Goal: Task Accomplishment & Management: Complete application form

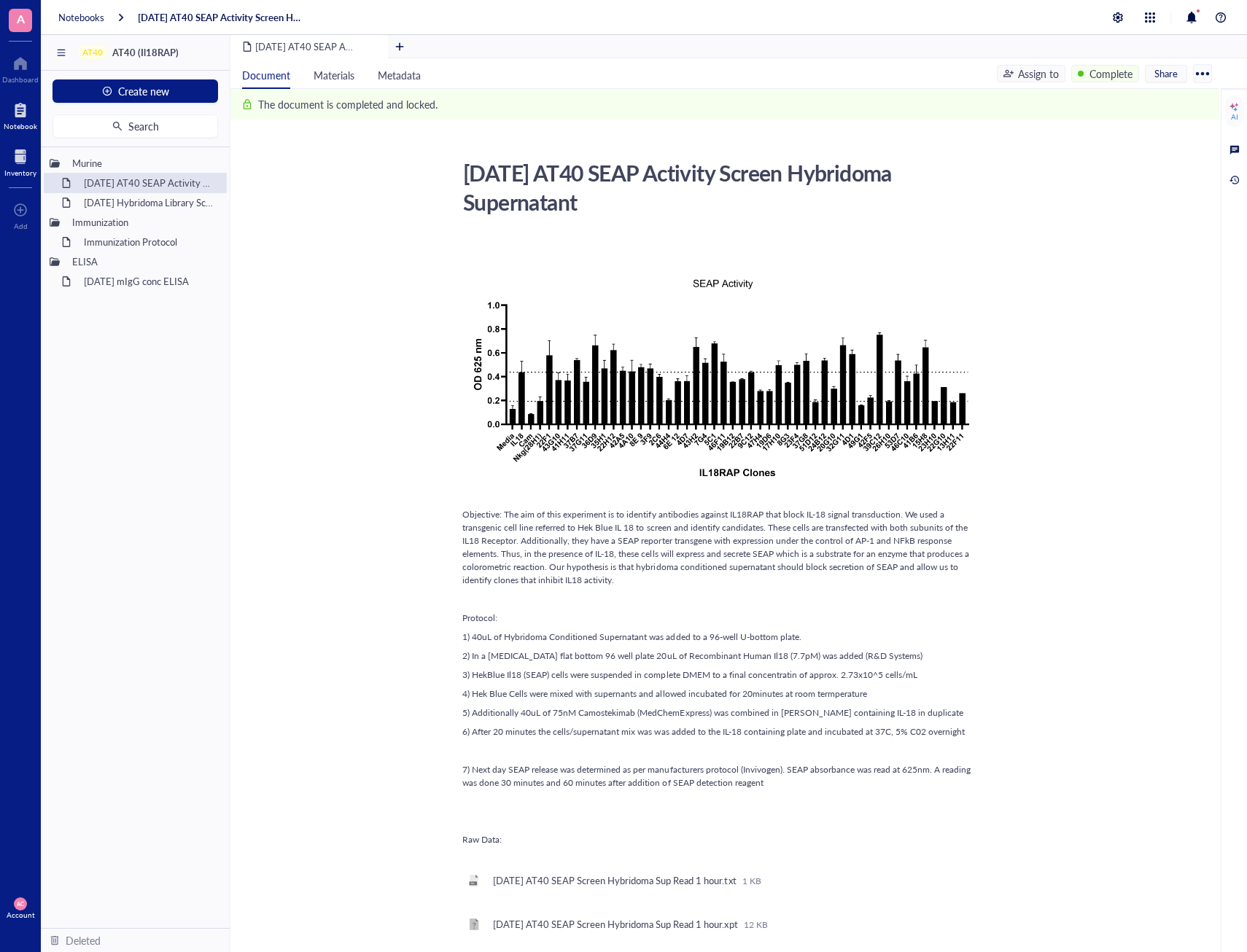
click at [13, 154] on div at bounding box center [20, 156] width 32 height 23
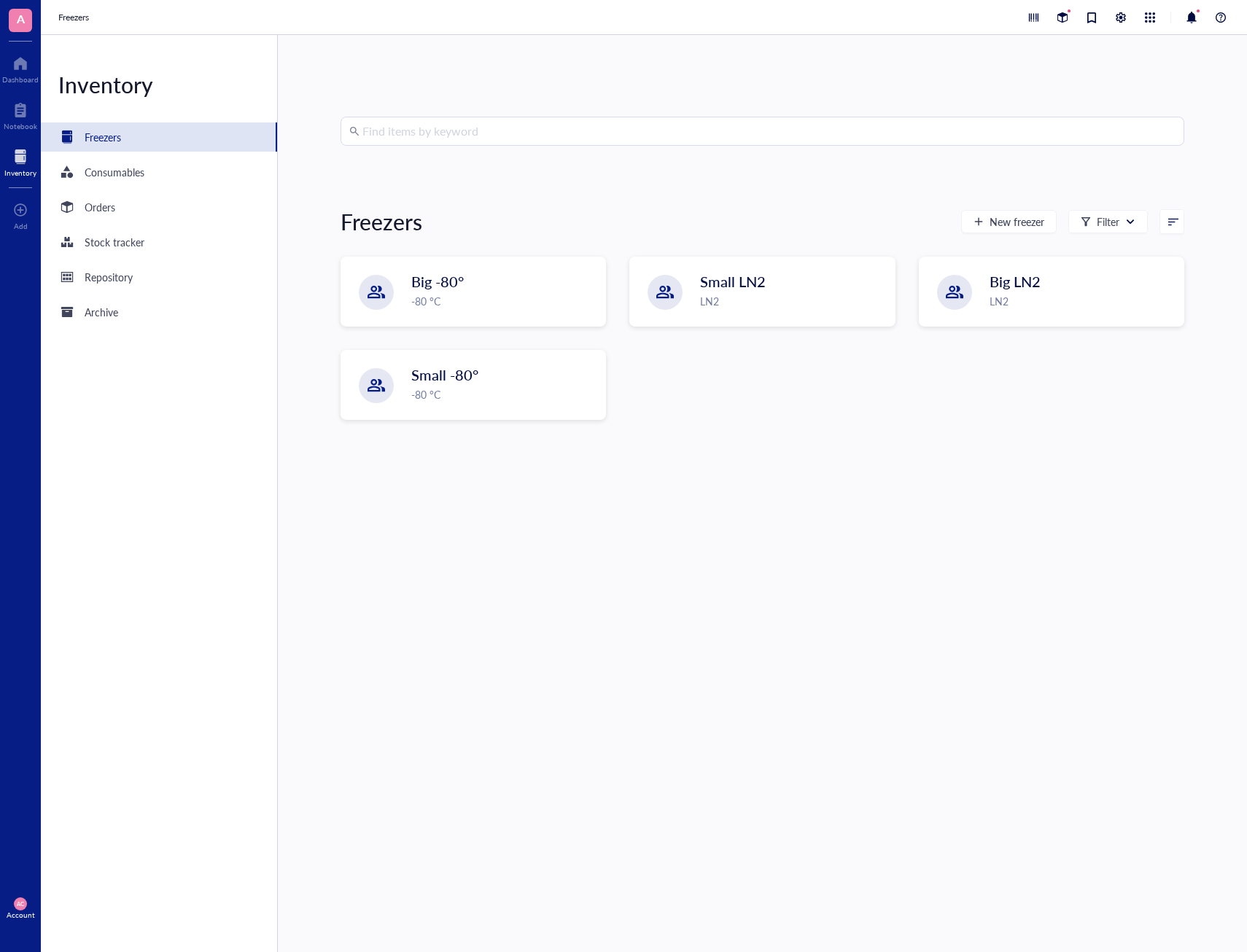
click at [157, 221] on div "Inventory Freezers Consumables Orders Stock tracker Repository Archive" at bounding box center [159, 494] width 237 height 917
click at [152, 215] on div "Orders" at bounding box center [158, 207] width 236 height 29
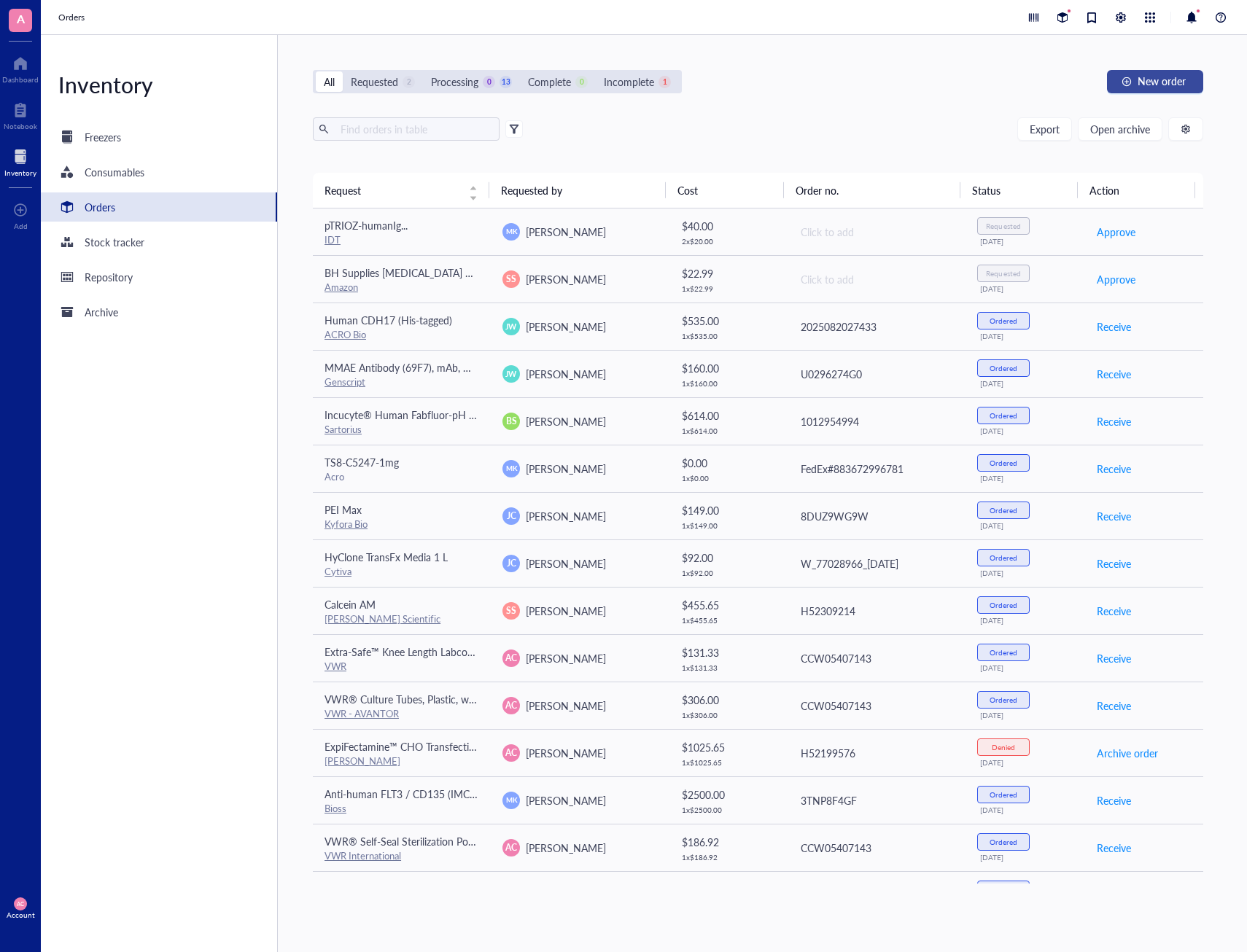
click at [1120, 74] on button "New order" at bounding box center [1155, 81] width 96 height 23
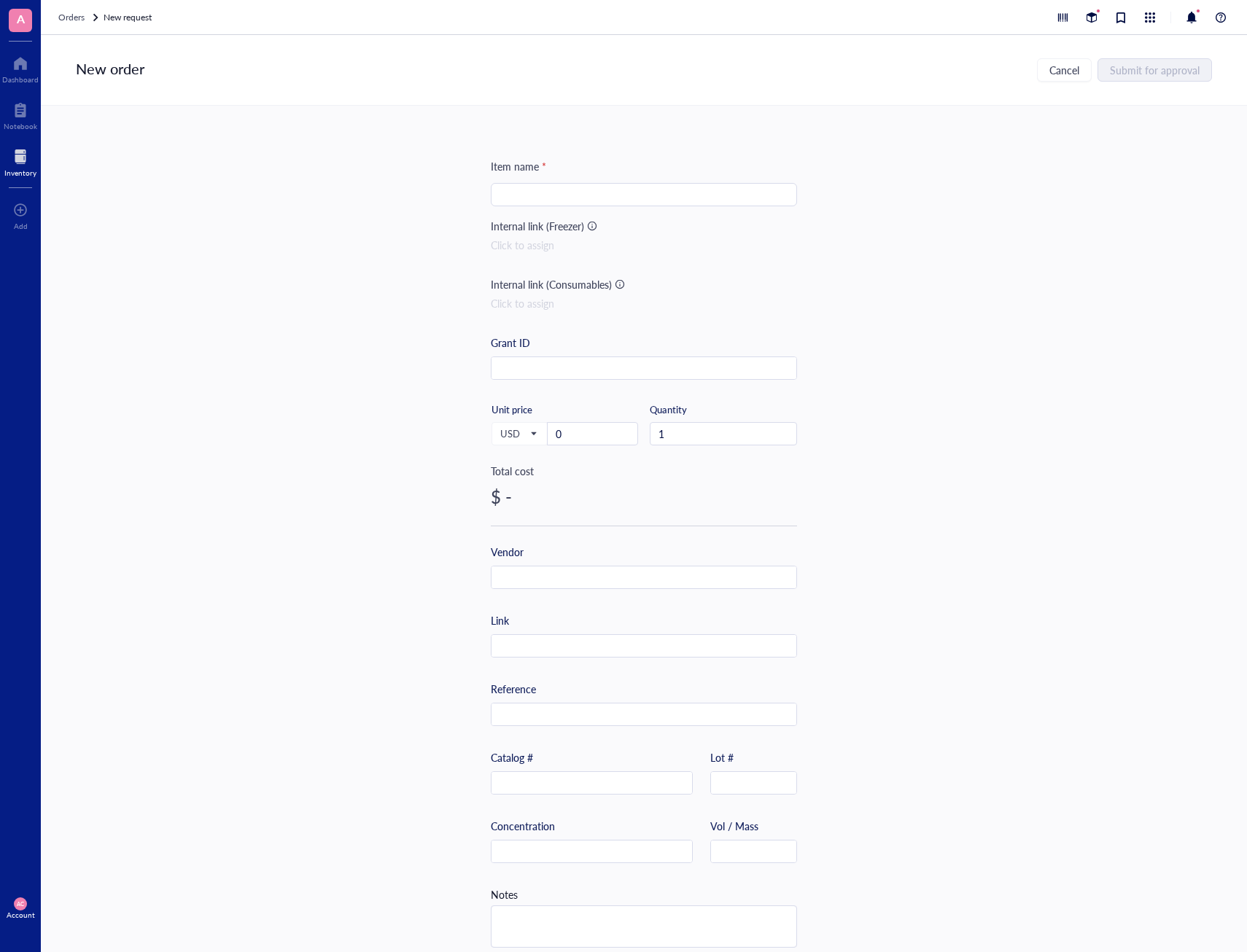
click at [727, 193] on input "search" at bounding box center [644, 194] width 289 height 22
click at [668, 201] on input "search" at bounding box center [644, 194] width 289 height 22
paste input "BmtI-HF"
type input "BmtI-HF"
click at [591, 428] on input "0" at bounding box center [593, 434] width 90 height 22
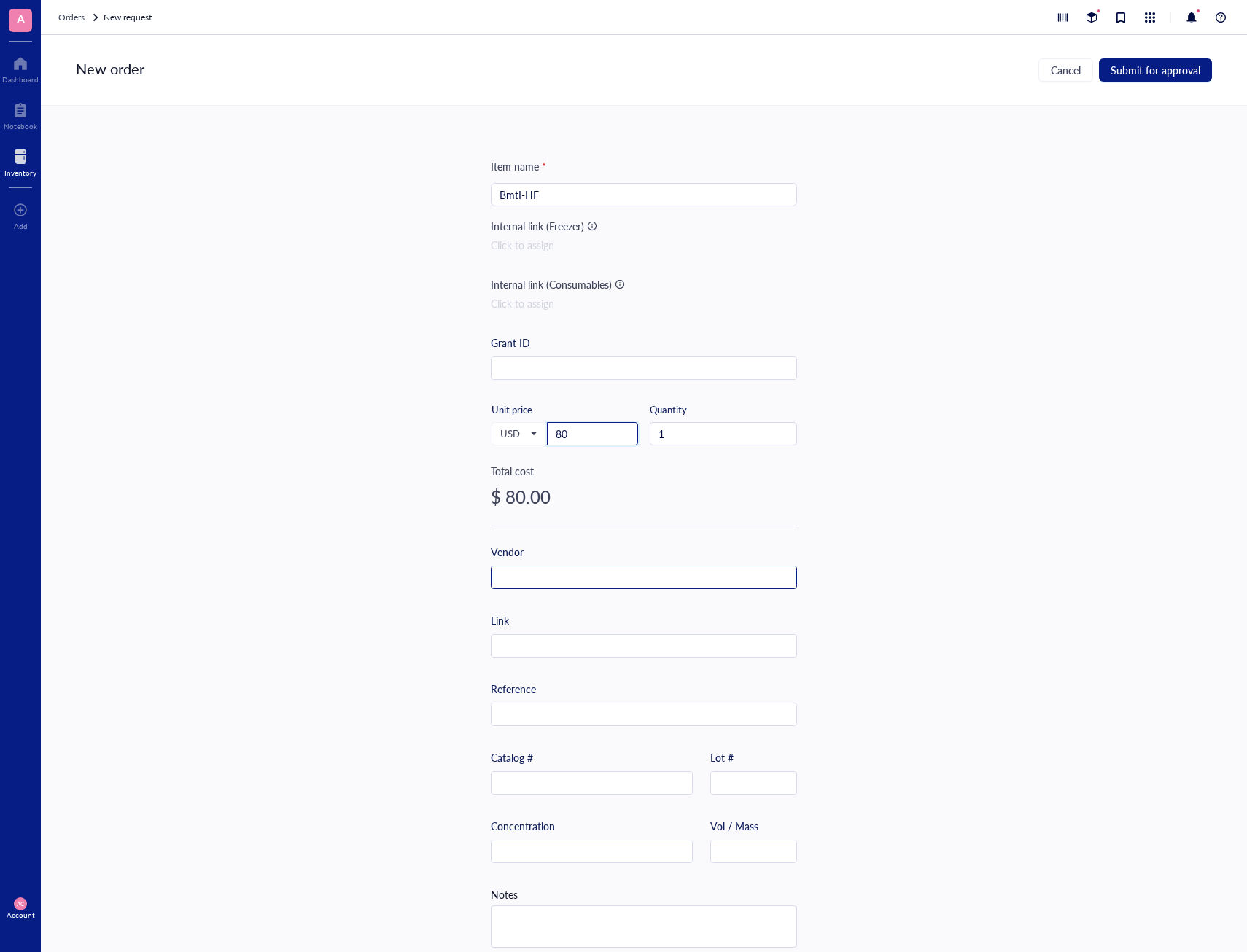
type input "80"
click at [575, 575] on input "text" at bounding box center [644, 578] width 305 height 23
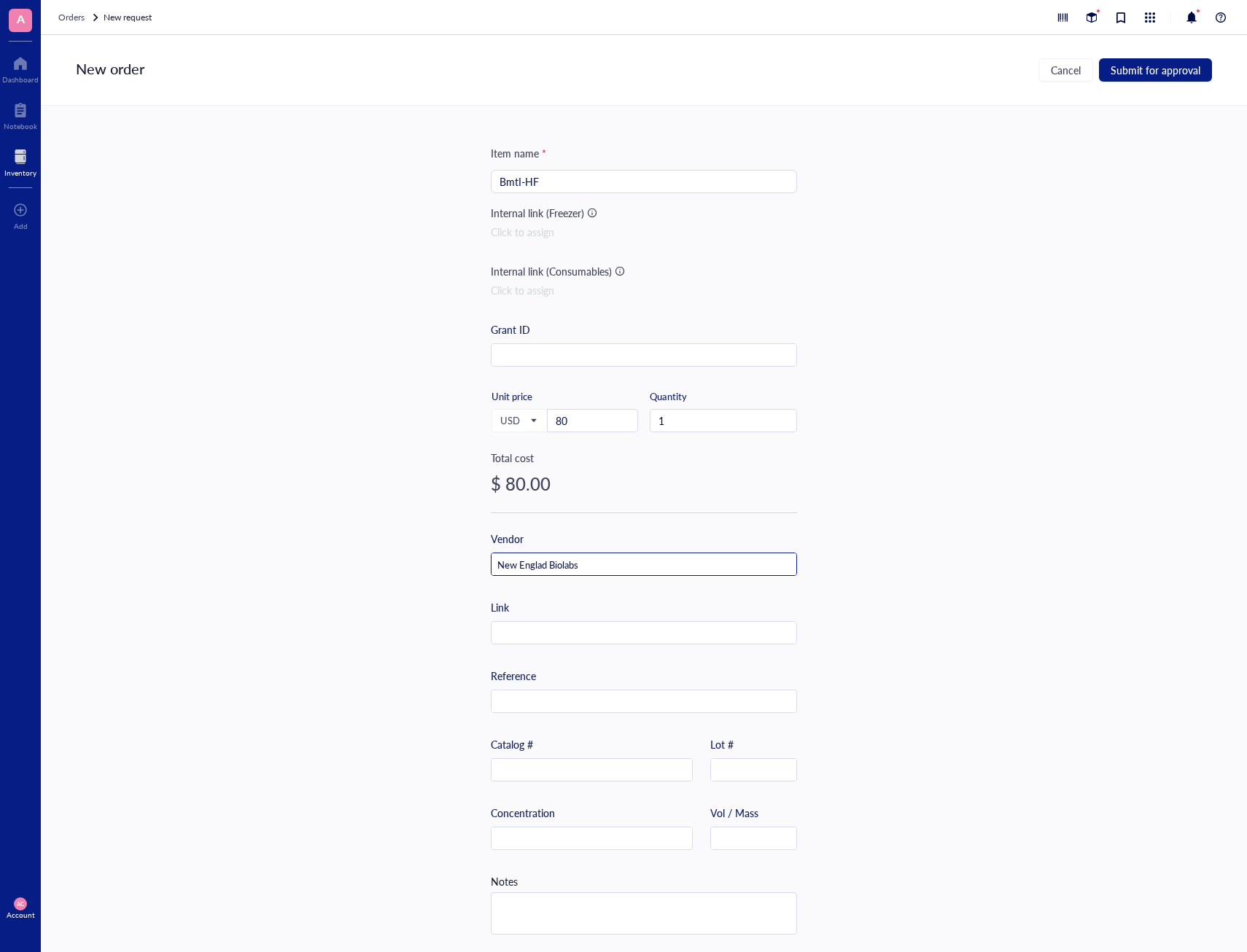
scroll to position [19, 0]
type input "New England Biolabs"
click at [559, 759] on input "text" at bounding box center [591, 770] width 200 height 23
click at [516, 762] on input "text" at bounding box center [591, 770] width 200 height 23
paste input "R3658S"
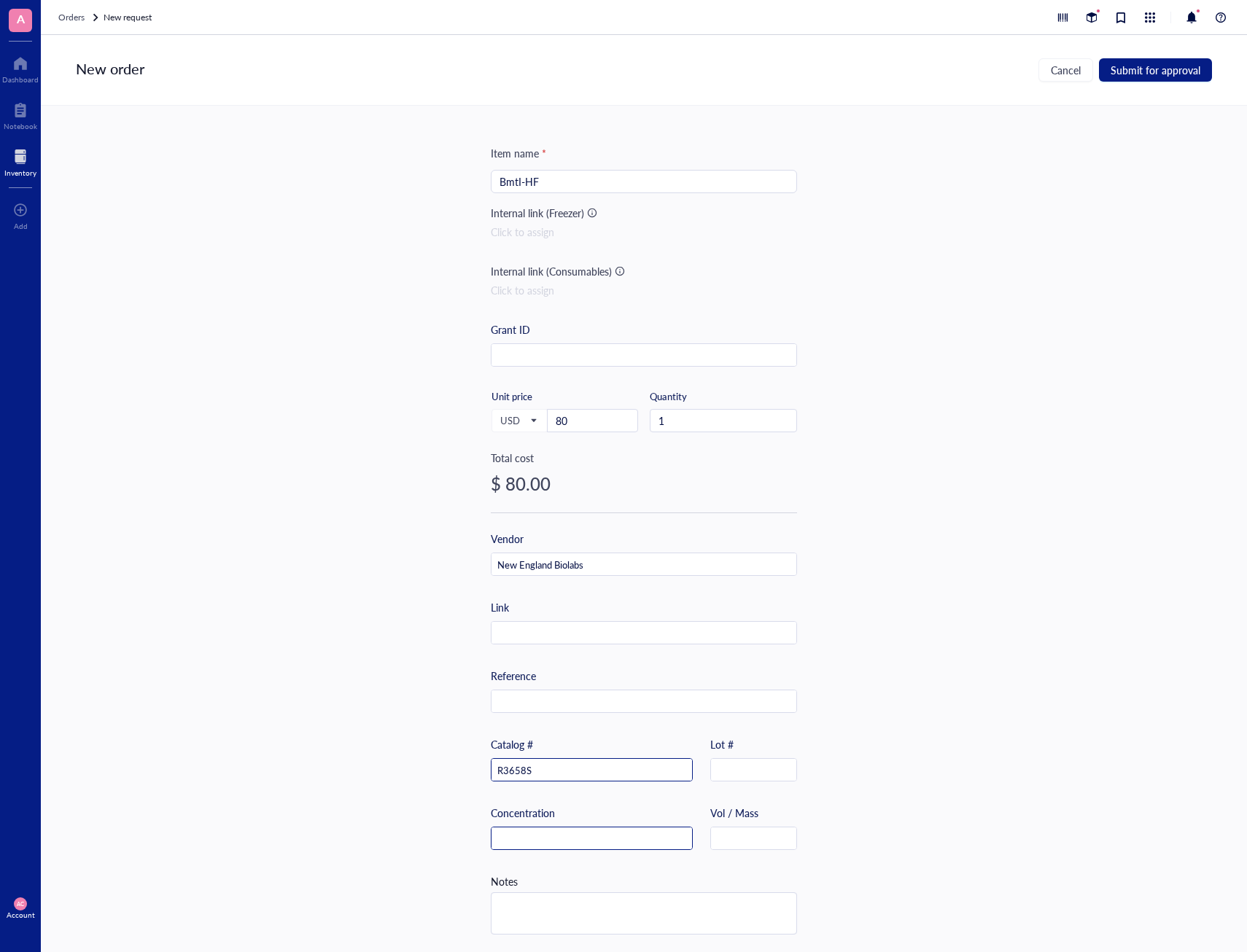
type input "R3658S"
click at [549, 827] on input "text" at bounding box center [591, 839] width 200 height 23
type input "3"
type input "20,000 units/ml"
type input "300 units"
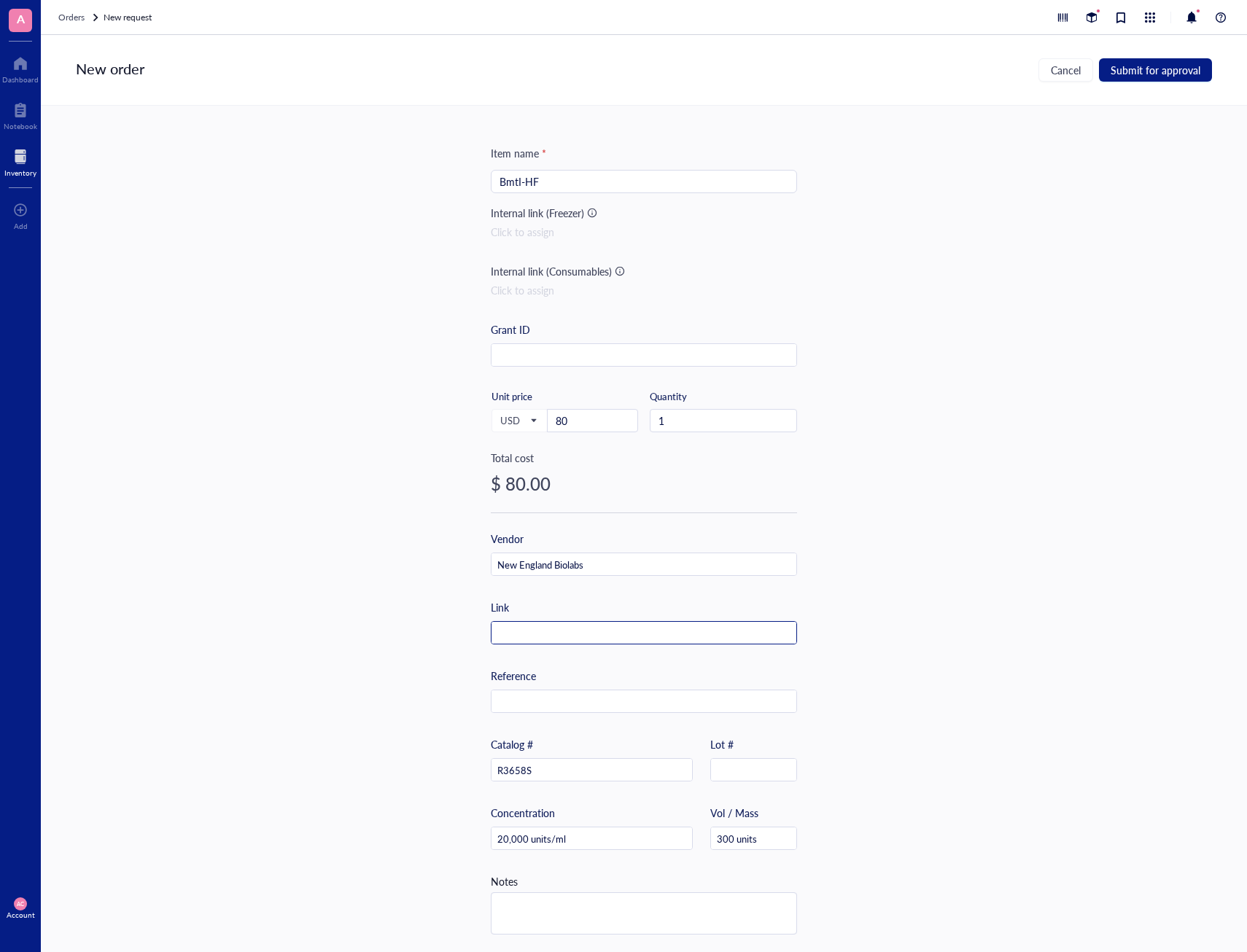
click at [550, 629] on input "text" at bounding box center [644, 633] width 305 height 23
paste input "[URL][DOMAIN_NAME]"
type input "[URL][DOMAIN_NAME]"
click at [593, 902] on textarea at bounding box center [644, 913] width 305 height 41
type textarea "U"
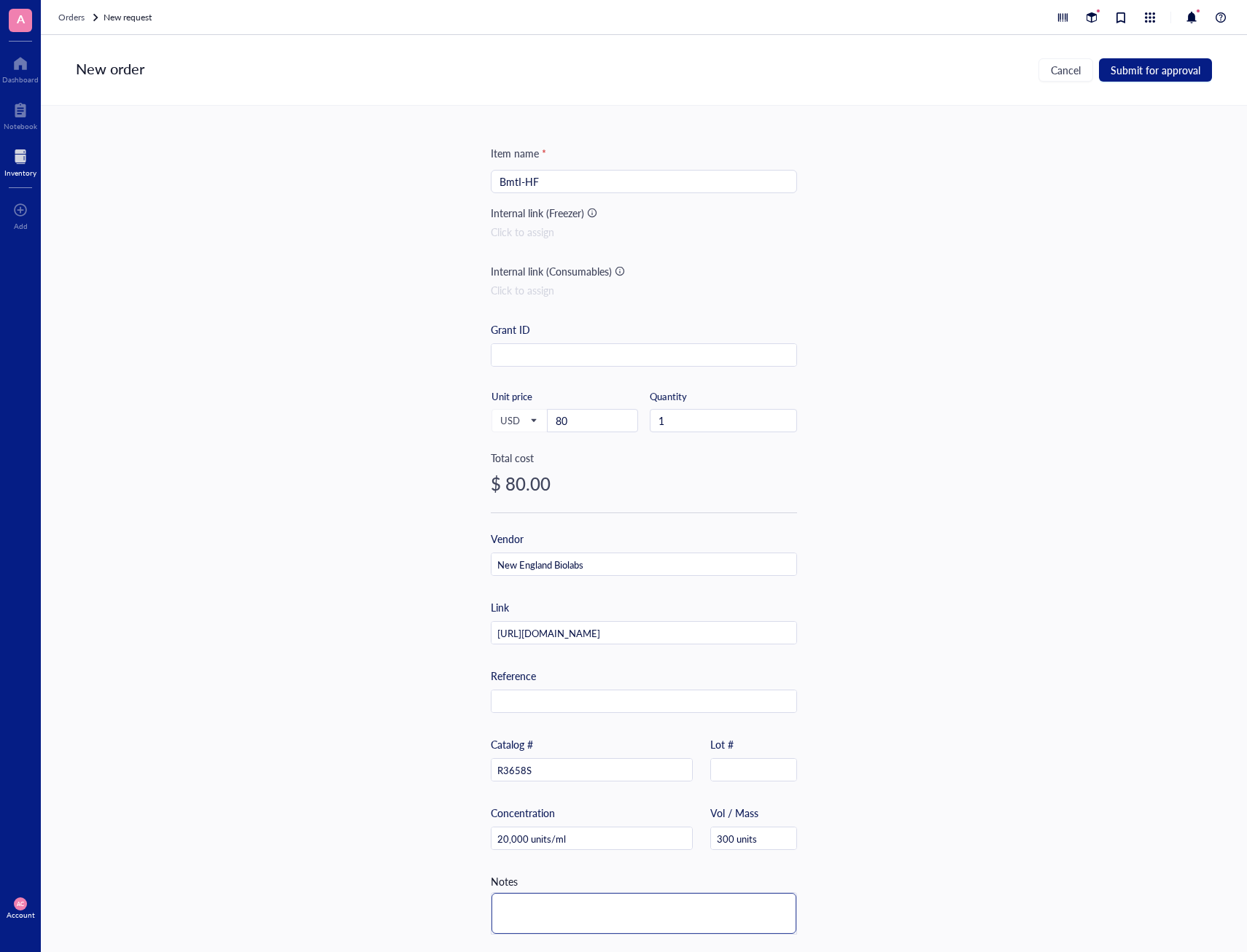
type textarea "U"
type textarea "Us"
type textarea "Use"
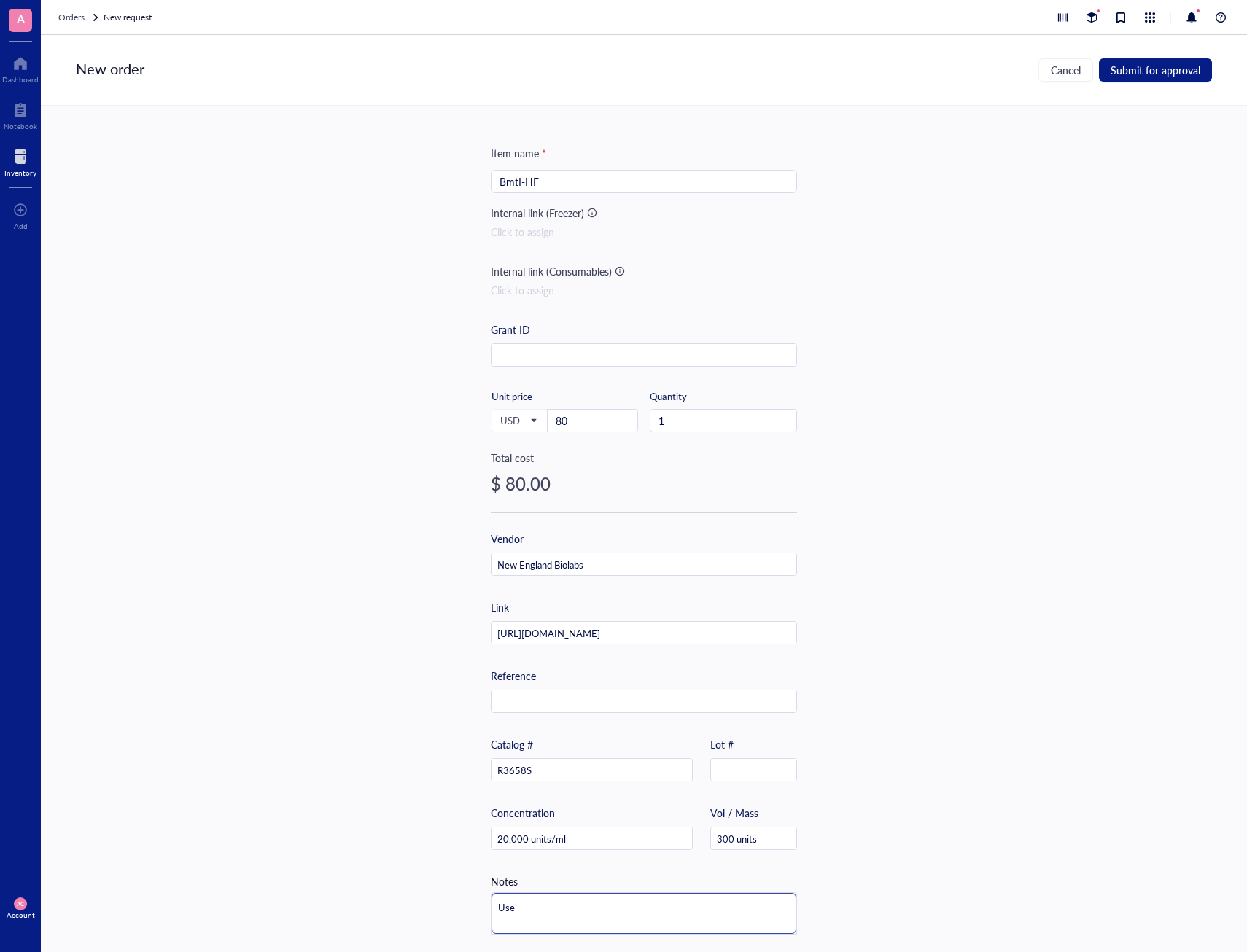
type textarea "Used"
type textarea "Used f"
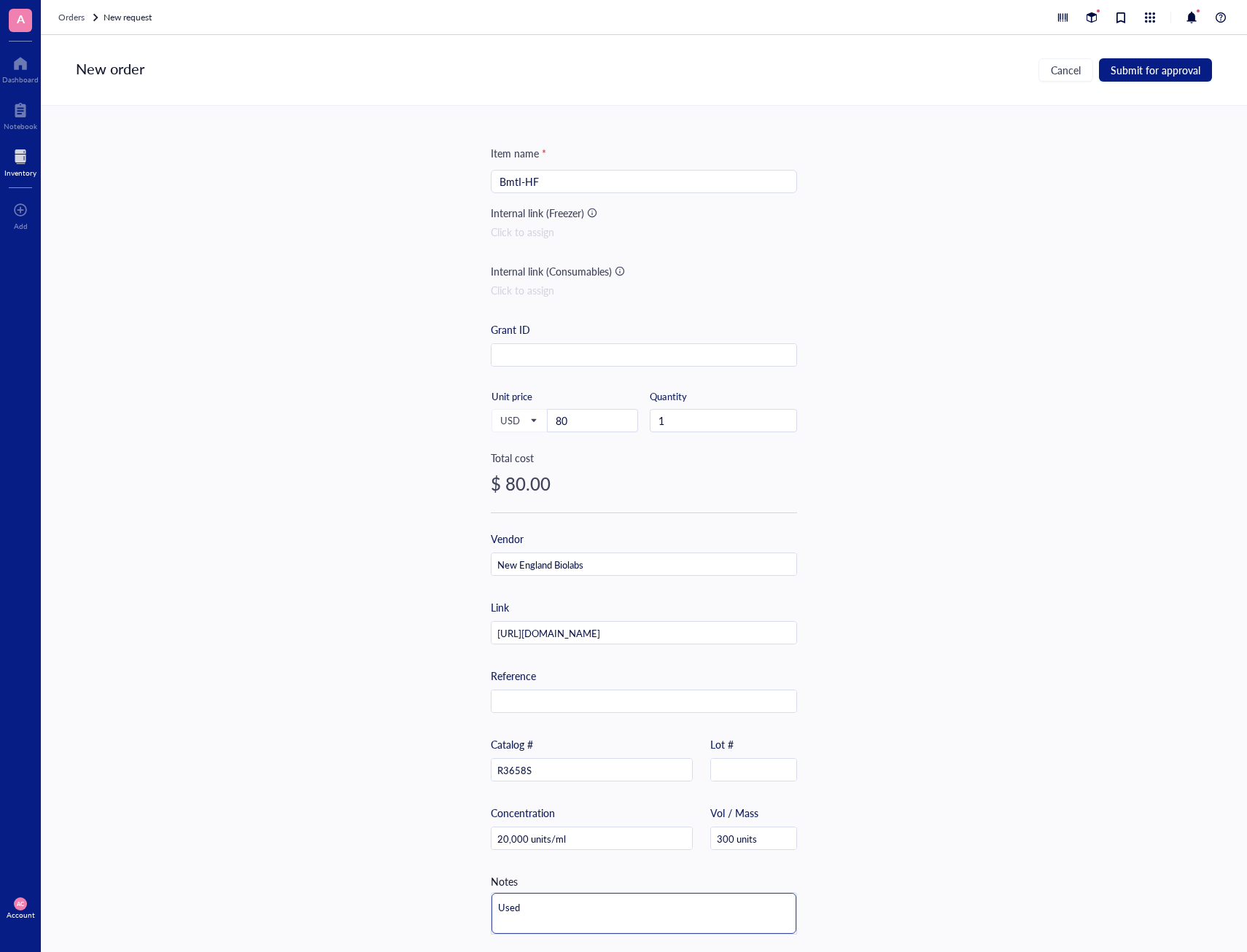
type textarea "Used f"
type textarea "Used fo"
type textarea "Used foi"
type textarea "Used foir"
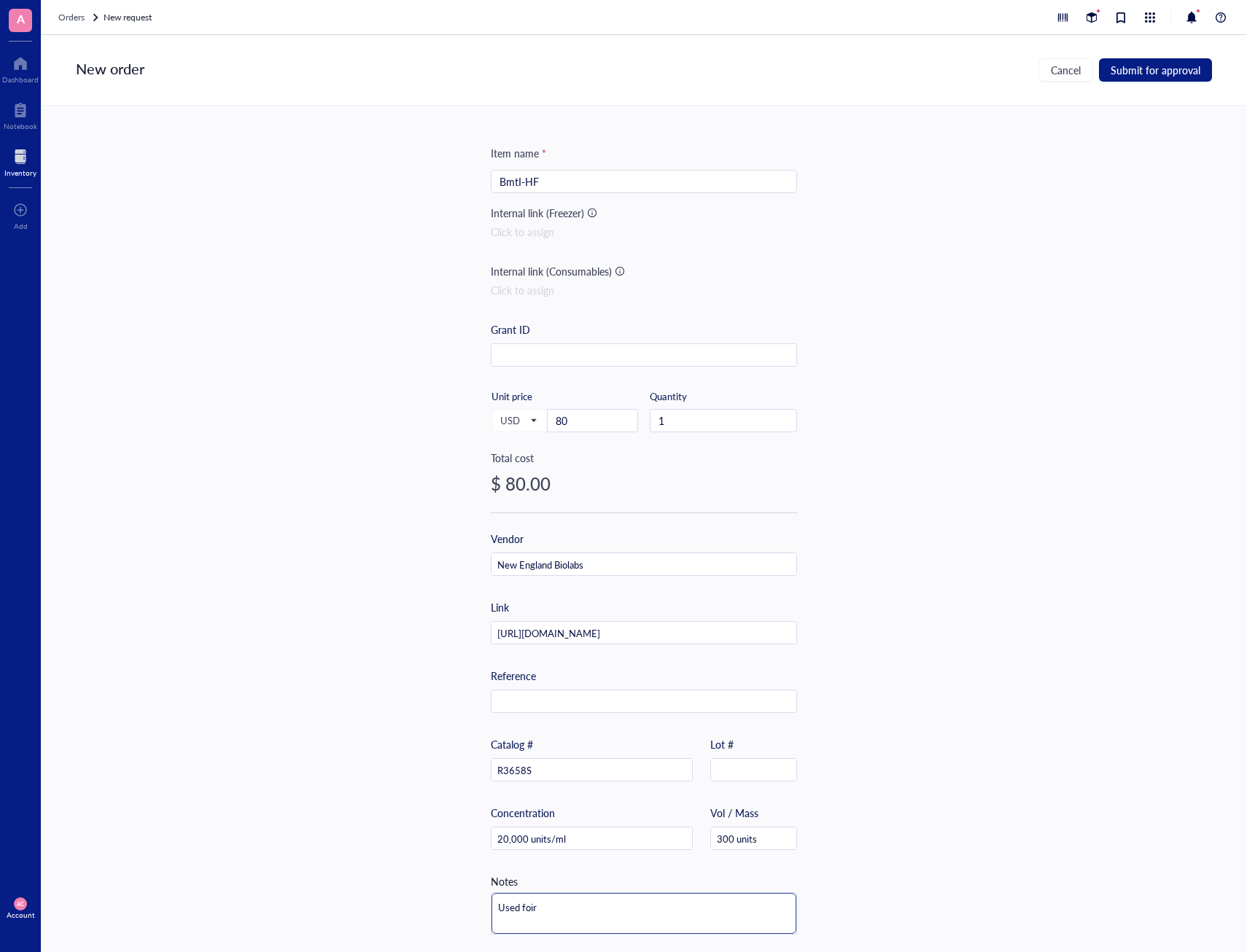
type textarea "Used foir"
type textarea "Used foi"
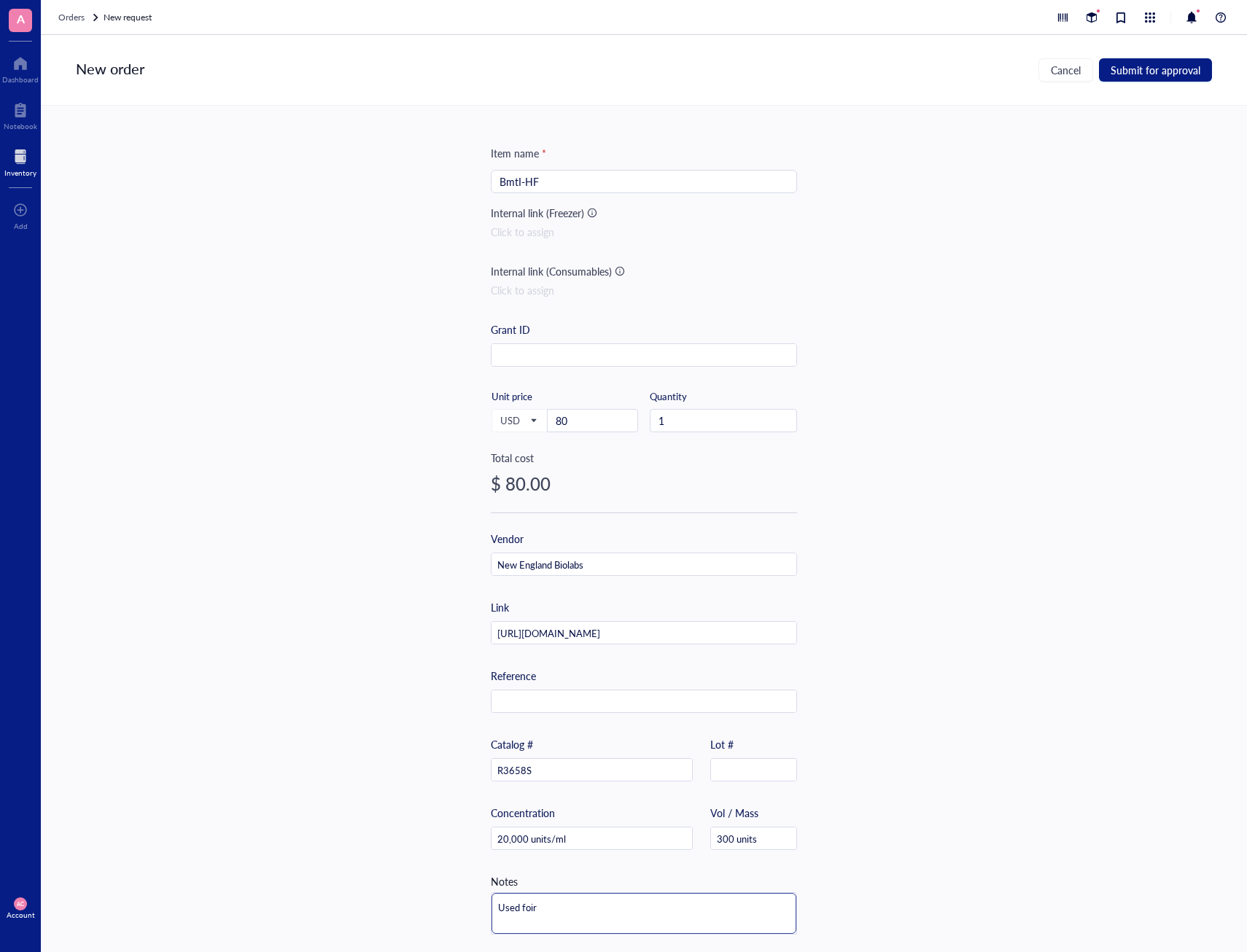
type textarea "Used foi"
type textarea "Used fo"
type textarea "Used for"
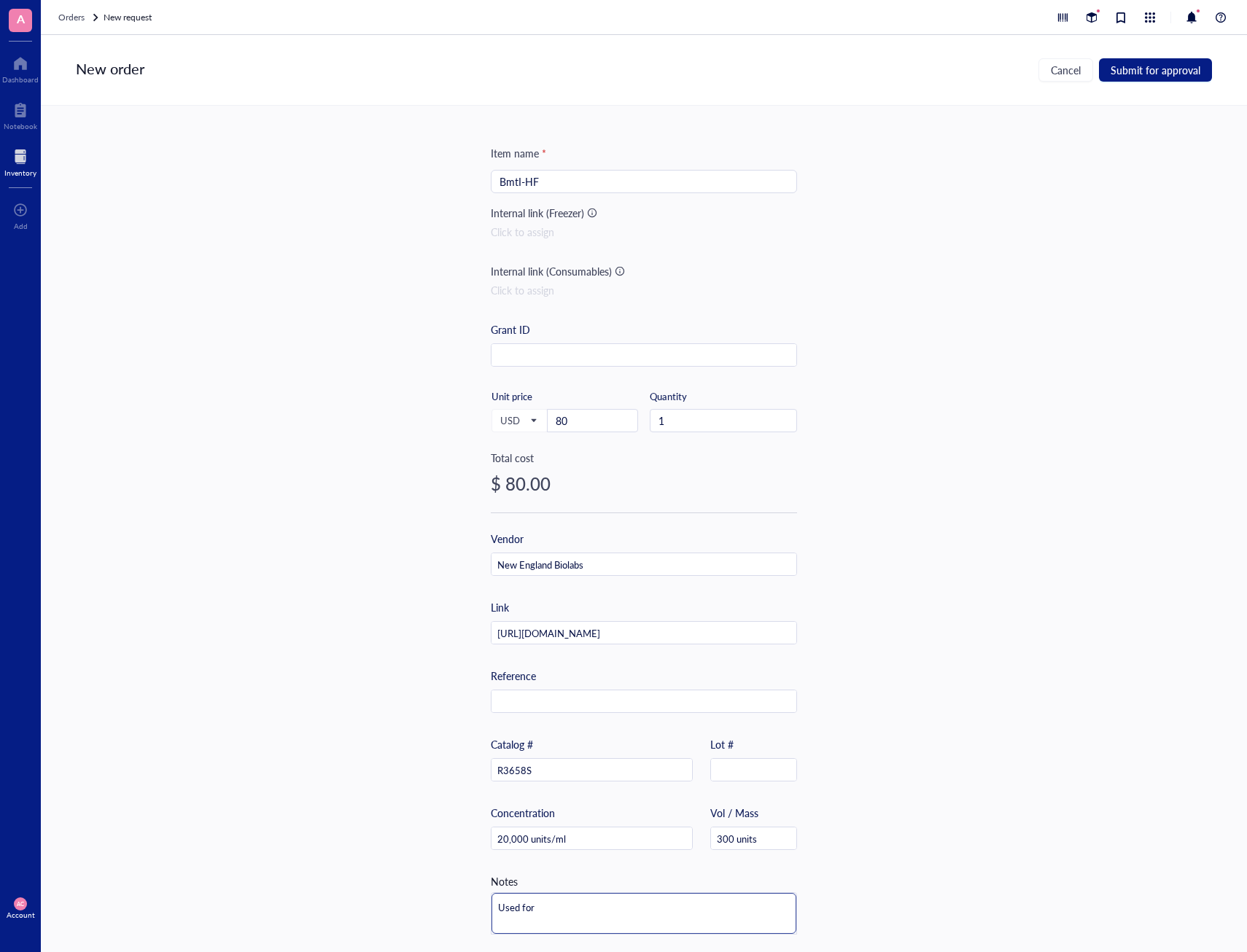
type textarea "Used for"
type textarea "Used for s"
type textarea "Used for sw"
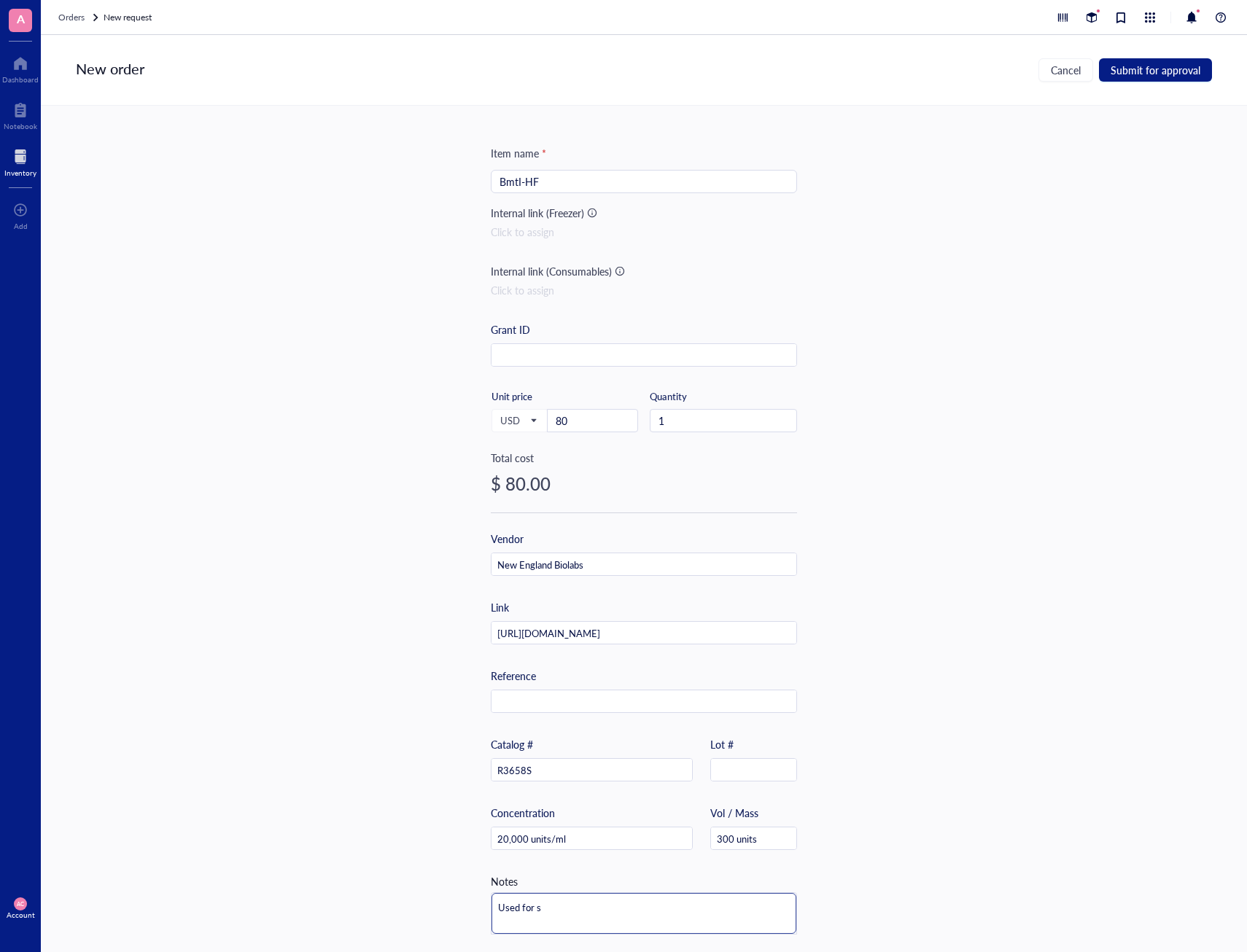
type textarea "Used for sw"
type textarea "Used for swa"
type textarea "Used for swap"
type textarea "Used for swapp"
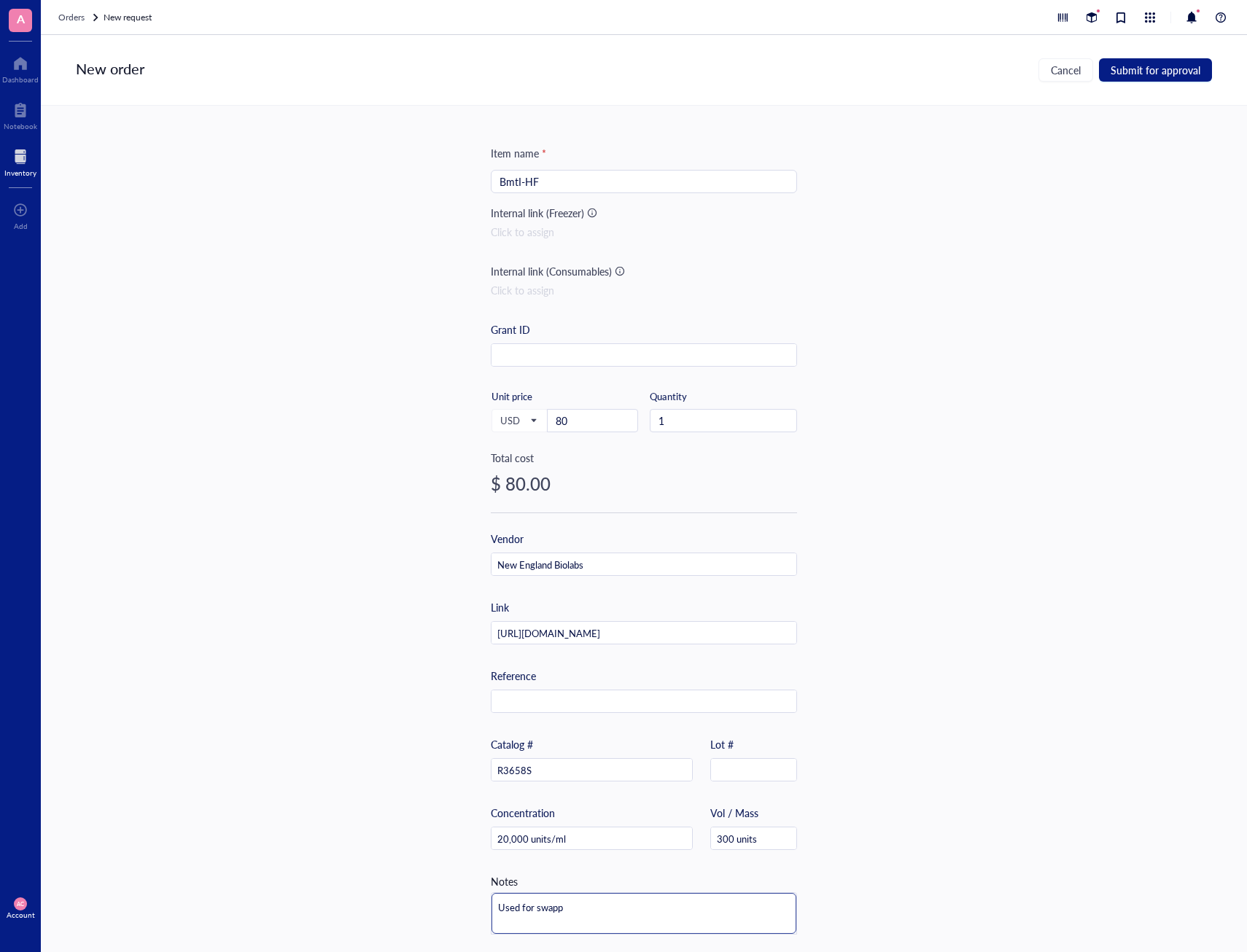
type textarea "Used for swappi"
type textarea "Used for swappin"
type textarea "Used for swapping"
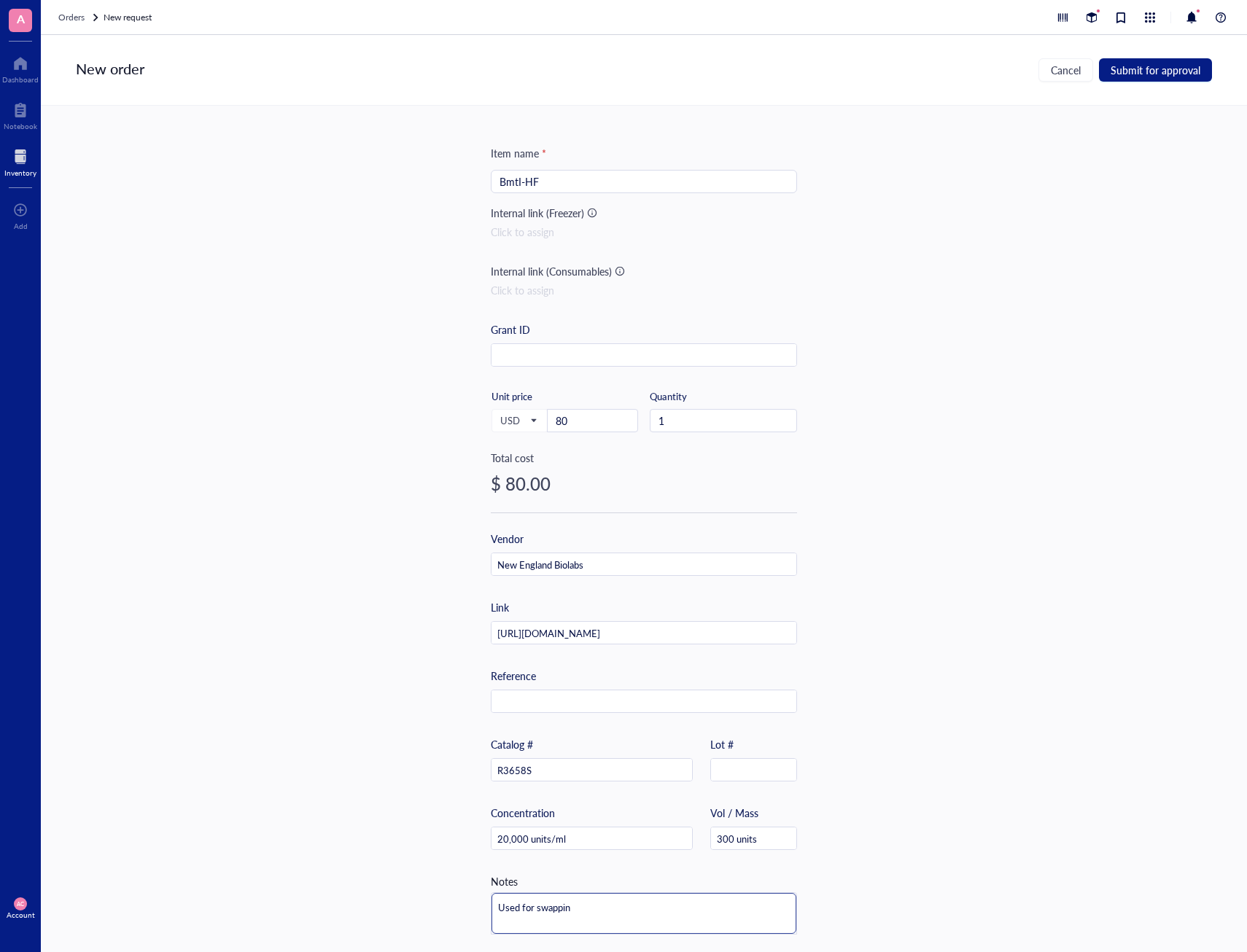
type textarea "Used for swapping"
type textarea "Used for swapping o"
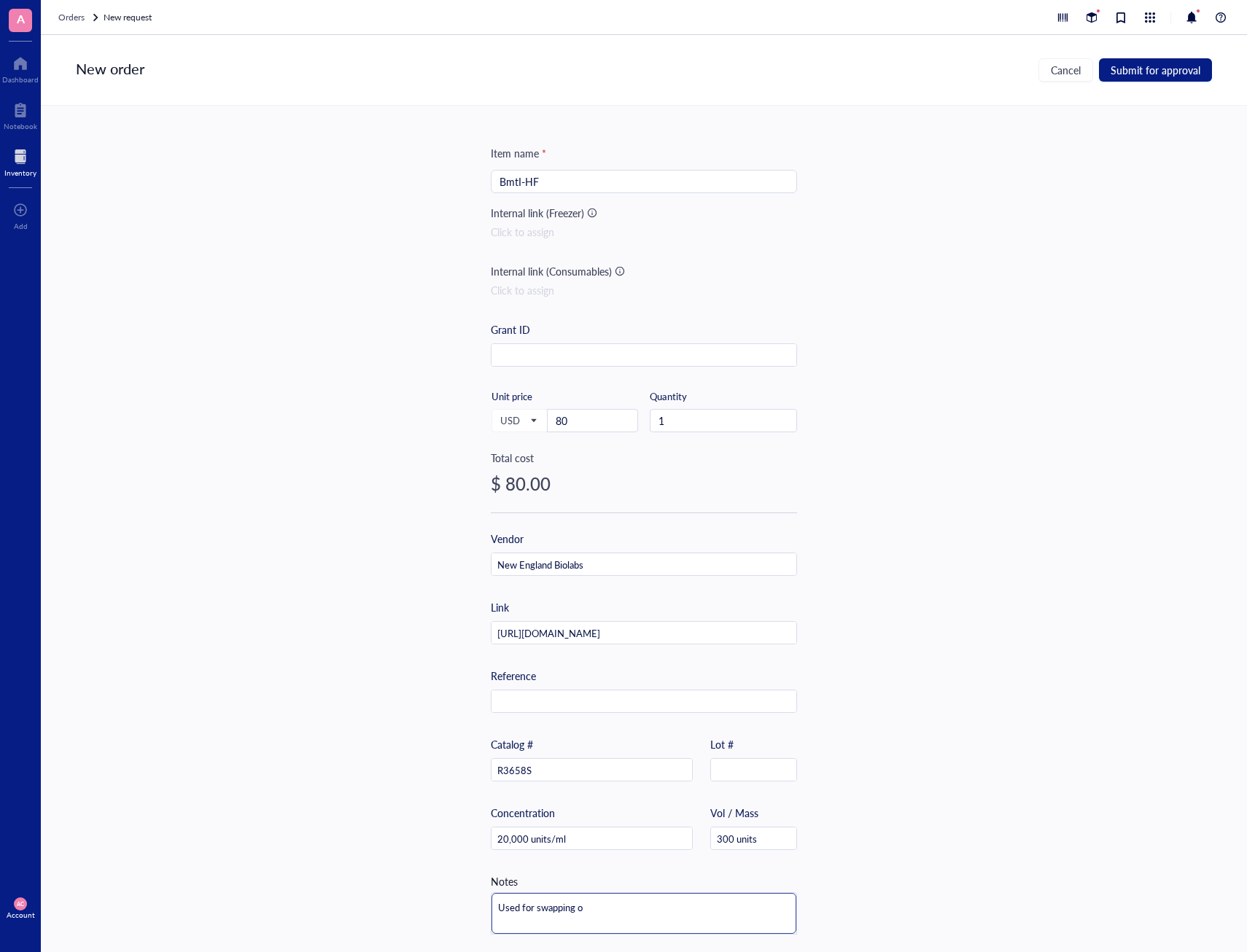
type textarea "Used for swapping ou"
type textarea "Used for swapping out"
type textarea "Used for swapping out F"
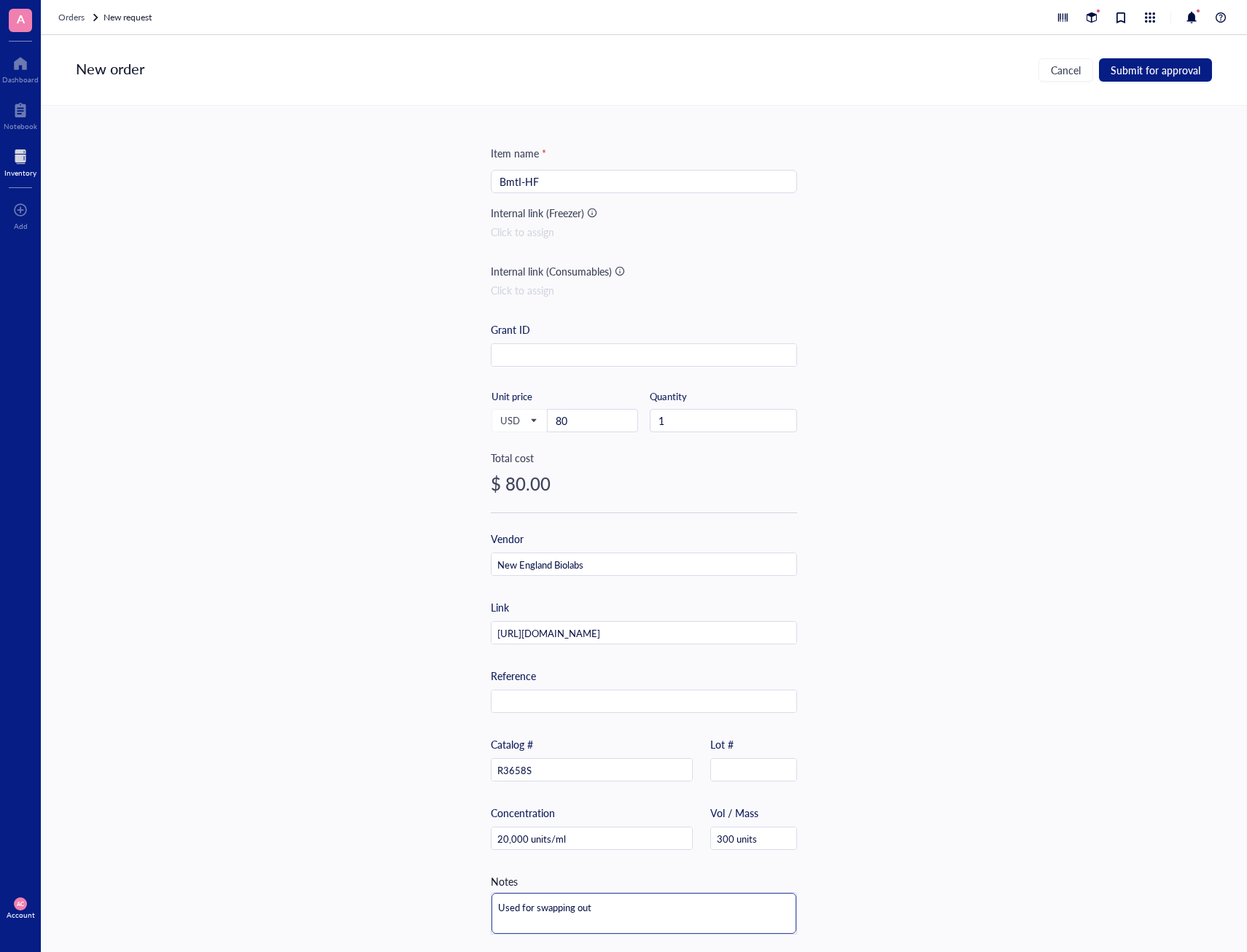
type textarea "Used for swapping out F"
type textarea "Used for swapping out FC"
type textarea "Used for swapping out F"
type textarea "Used for swapping out Fc"
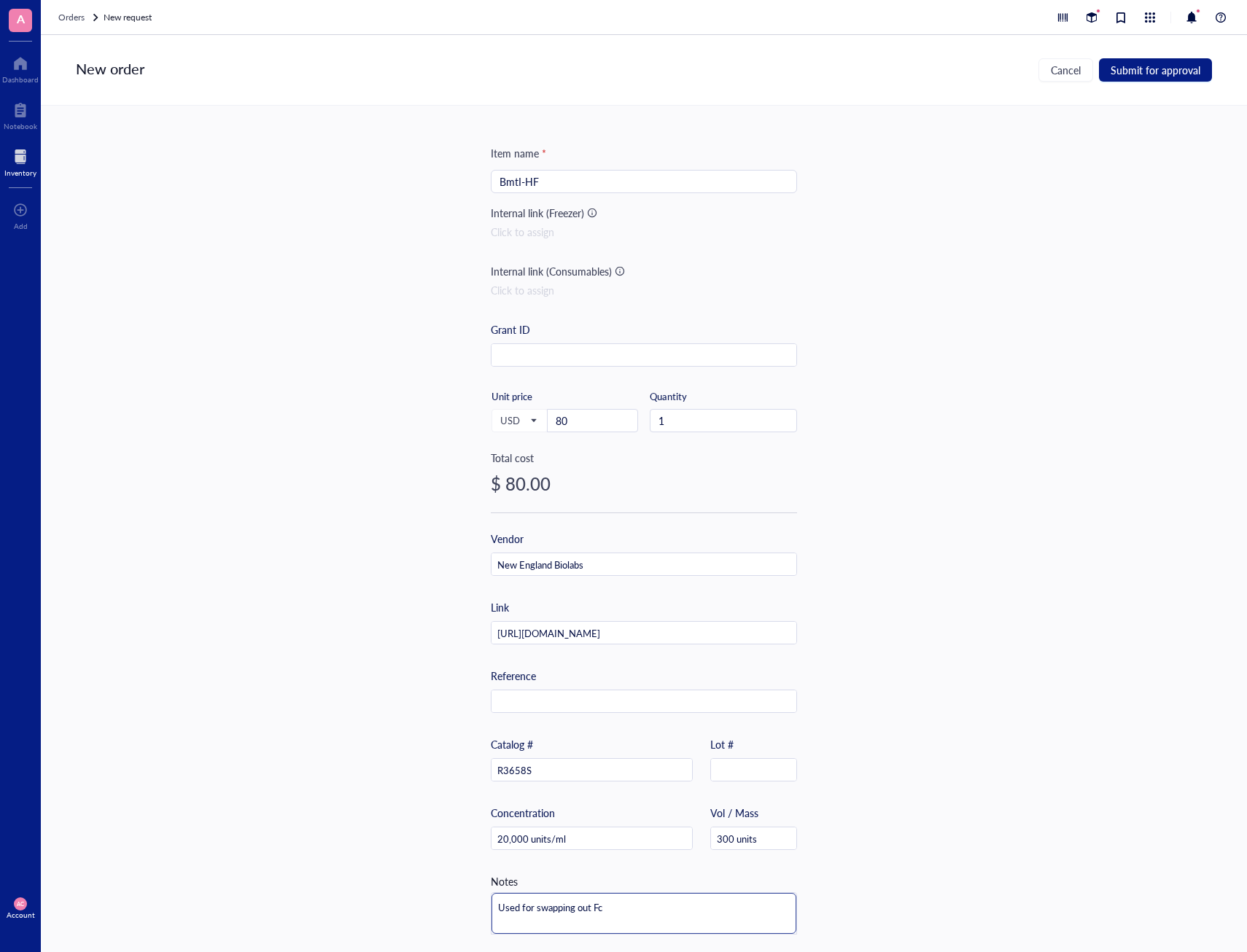
type textarea "Used for swapping out Fc"
type textarea "Used for swapping out Fc r"
type textarea "Used for swapping out Fc re"
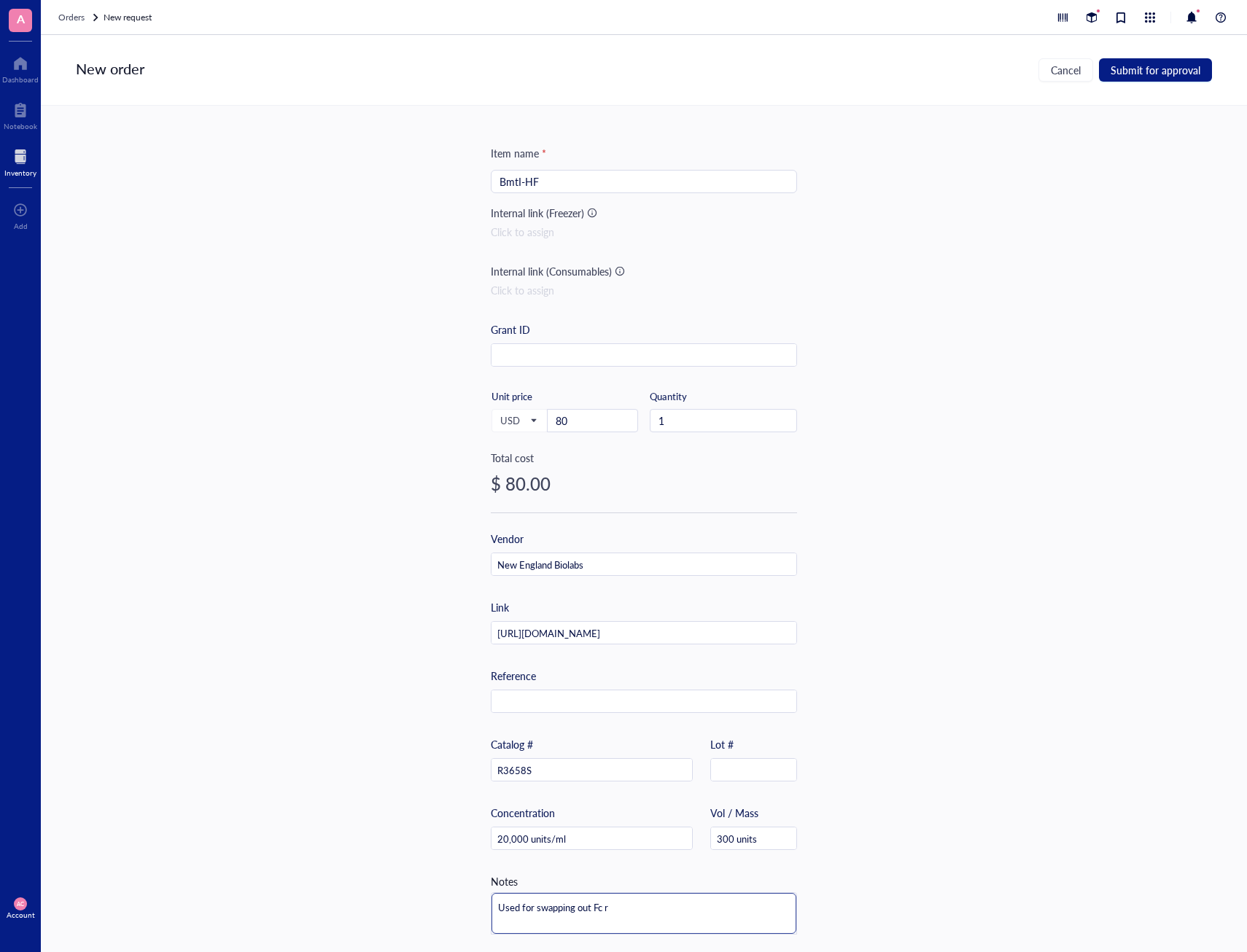
type textarea "Used for swapping out Fc re"
type textarea "Used for swapping out Fc reg"
type textarea "Used for swapping out Fc regi"
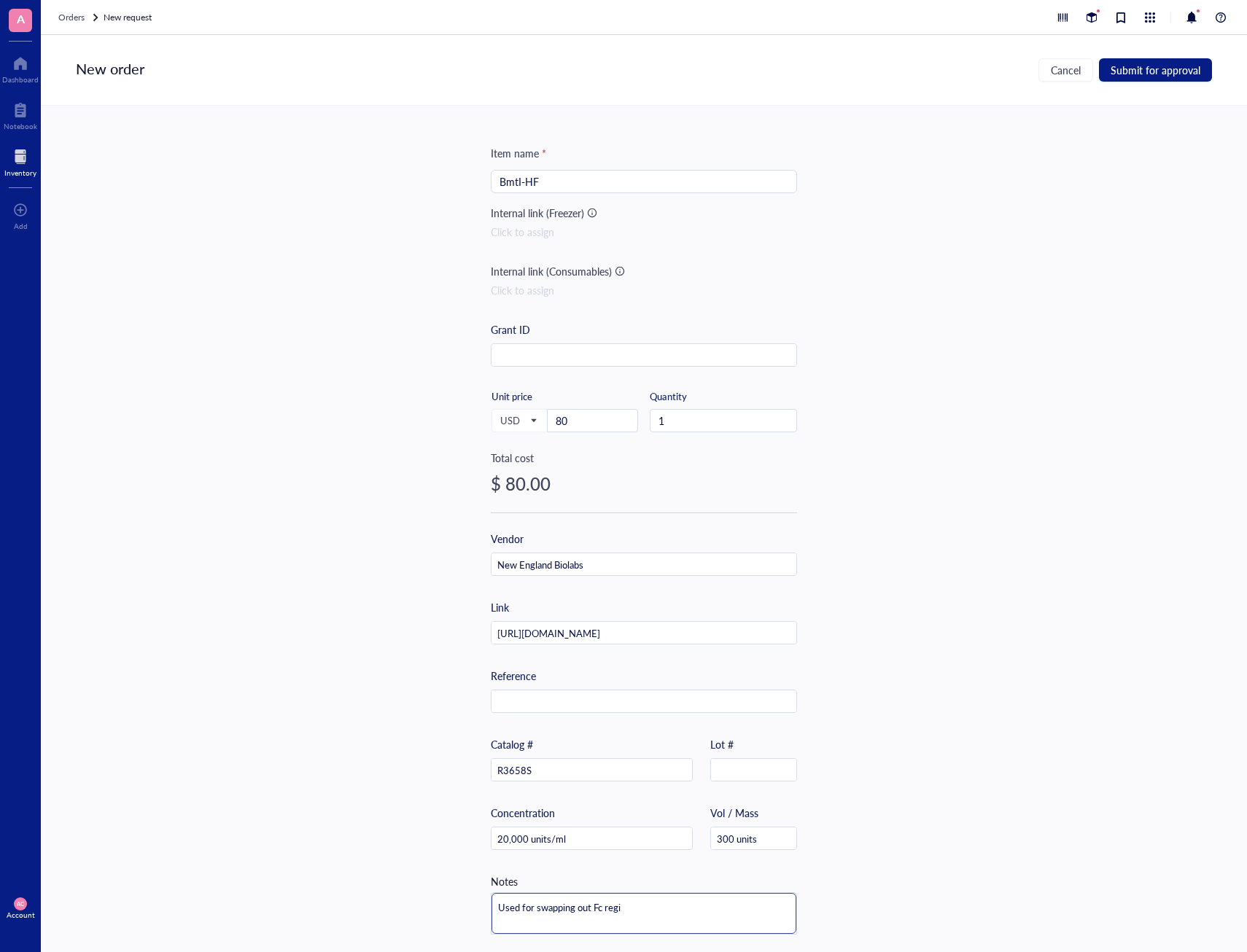
type textarea "Used for swapping out Fc regio"
type textarea "Used for swapping out Fc region"
type textarea "Used for swapping out Fc regions"
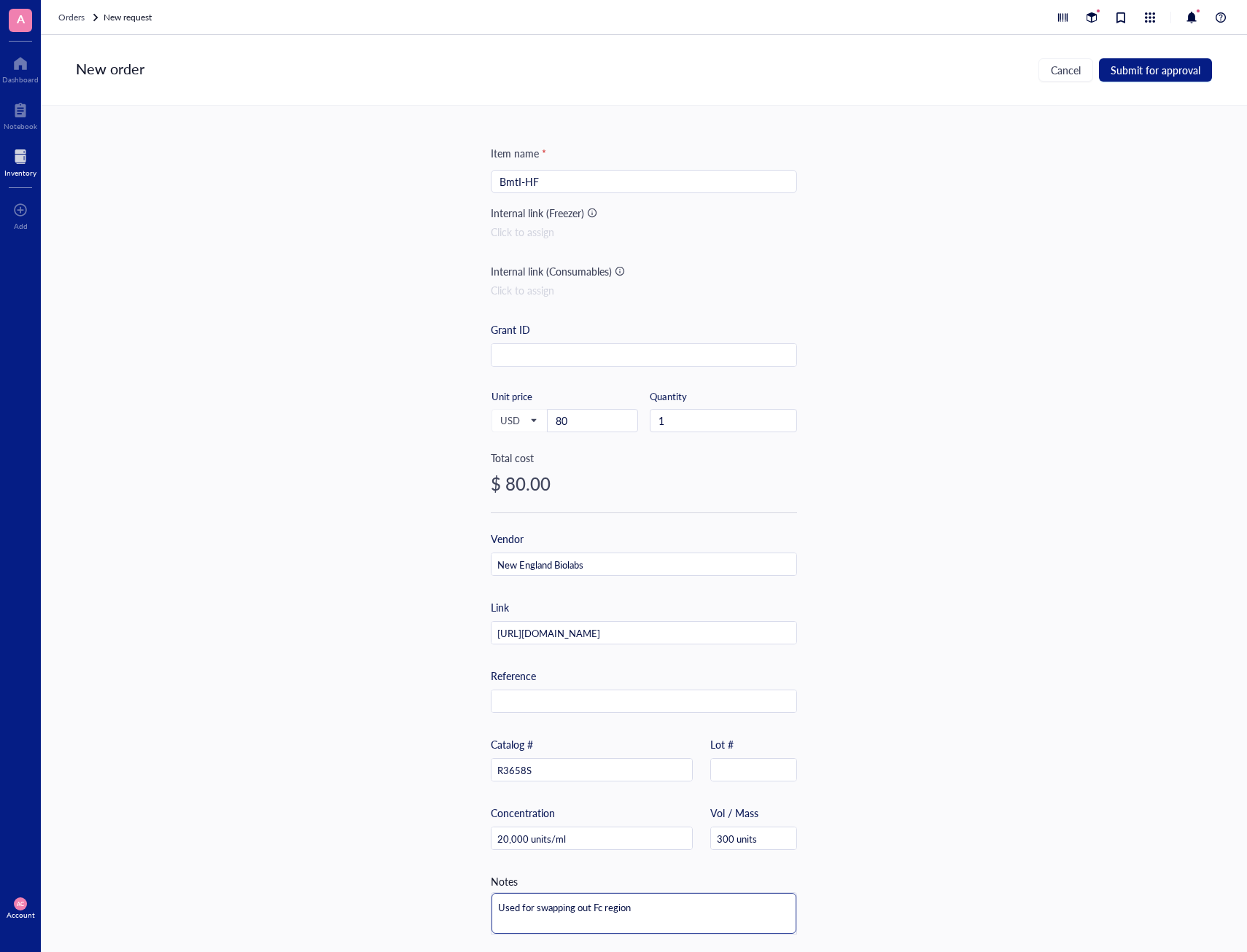
type textarea "Used for swapping out Fc regions"
type textarea "Used for swapping out Fc regions i"
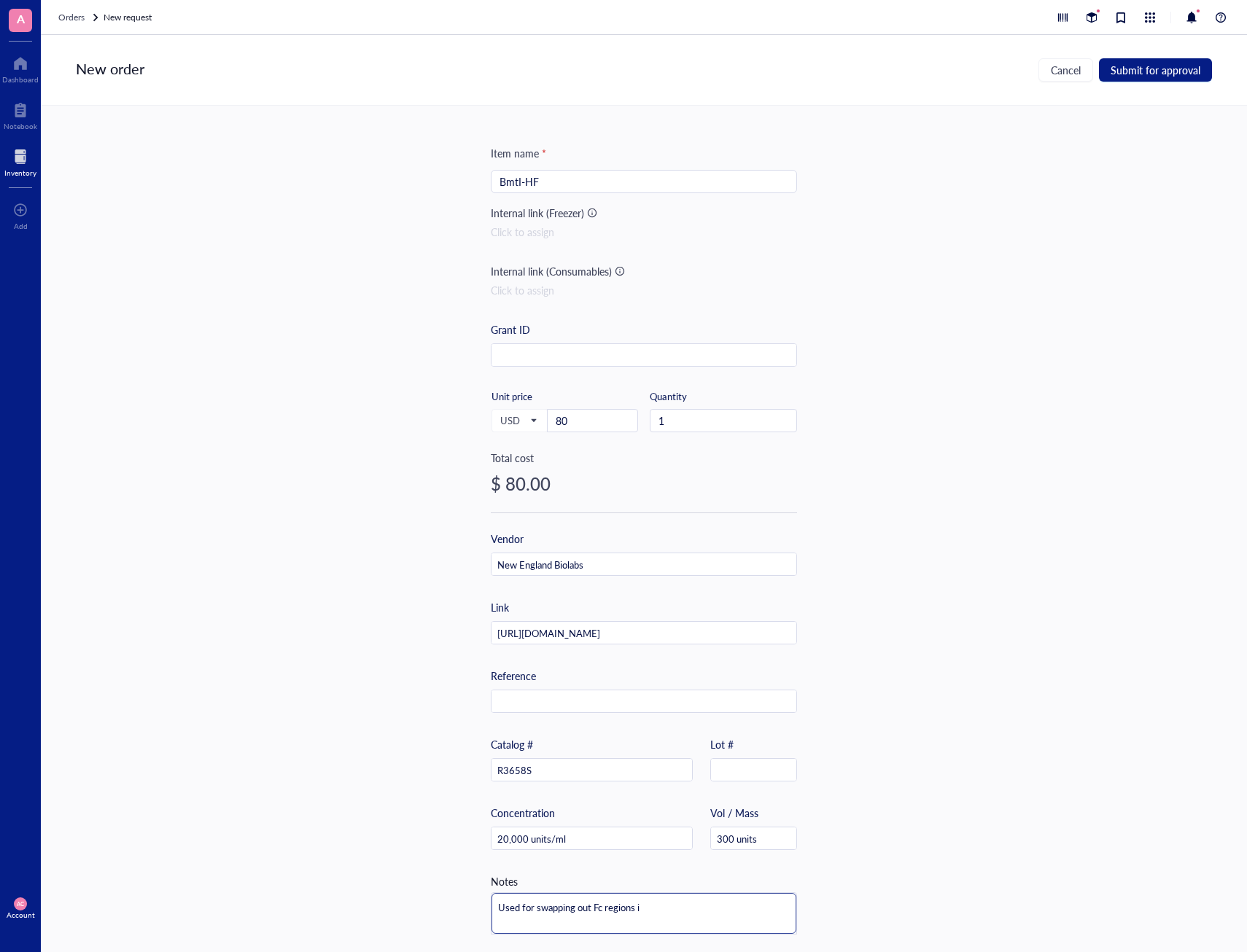
type textarea "Used for swapping out Fc regions in"
type textarea "Used for swapping out Fc regions in p"
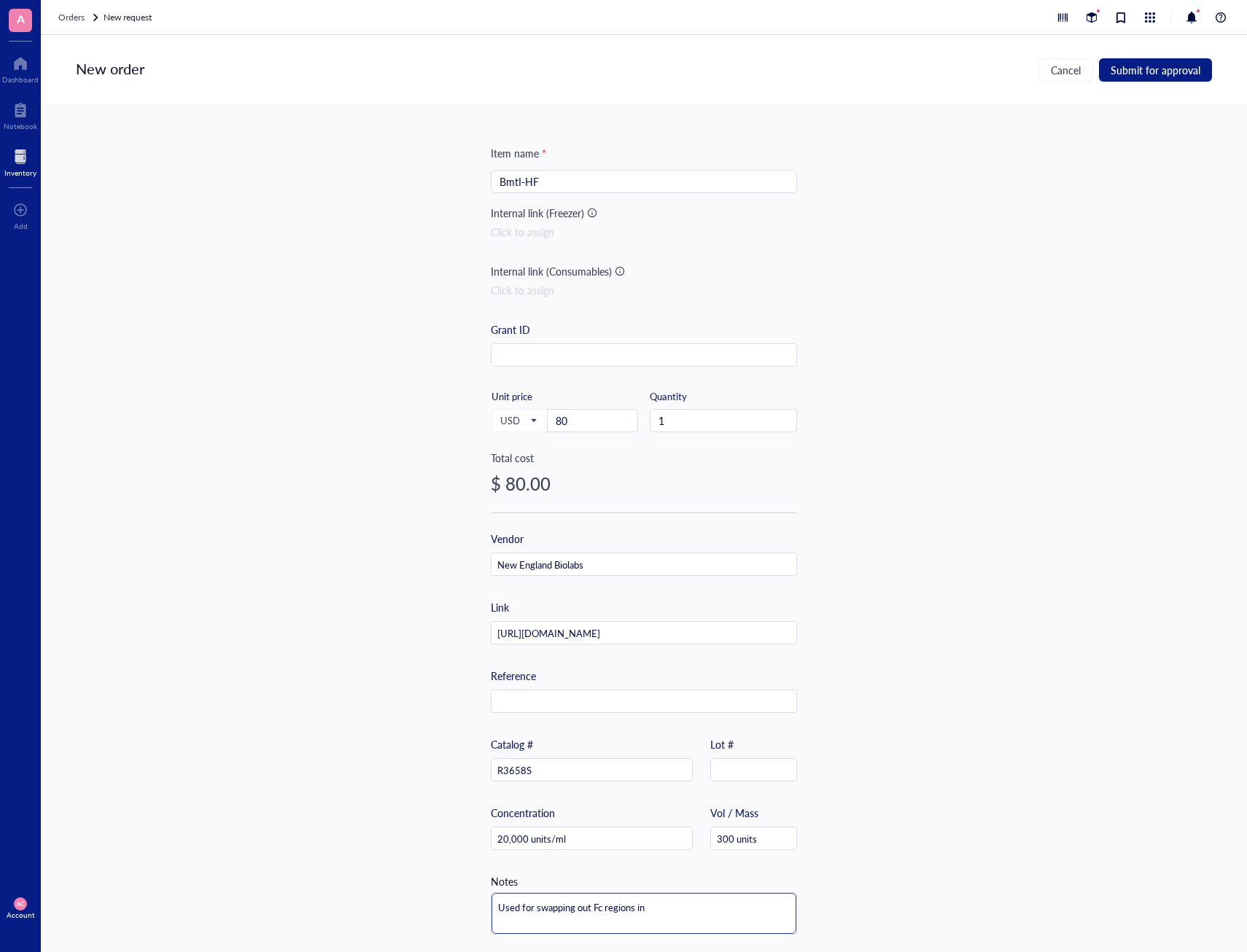
type textarea "Used for swapping out Fc regions in p"
type textarea "Used for swapping out Fc regions in pl"
type textarea "Used for swapping out Fc regions in [GEOGRAPHIC_DATA]"
type textarea "Used for swapping out Fc regions in plas"
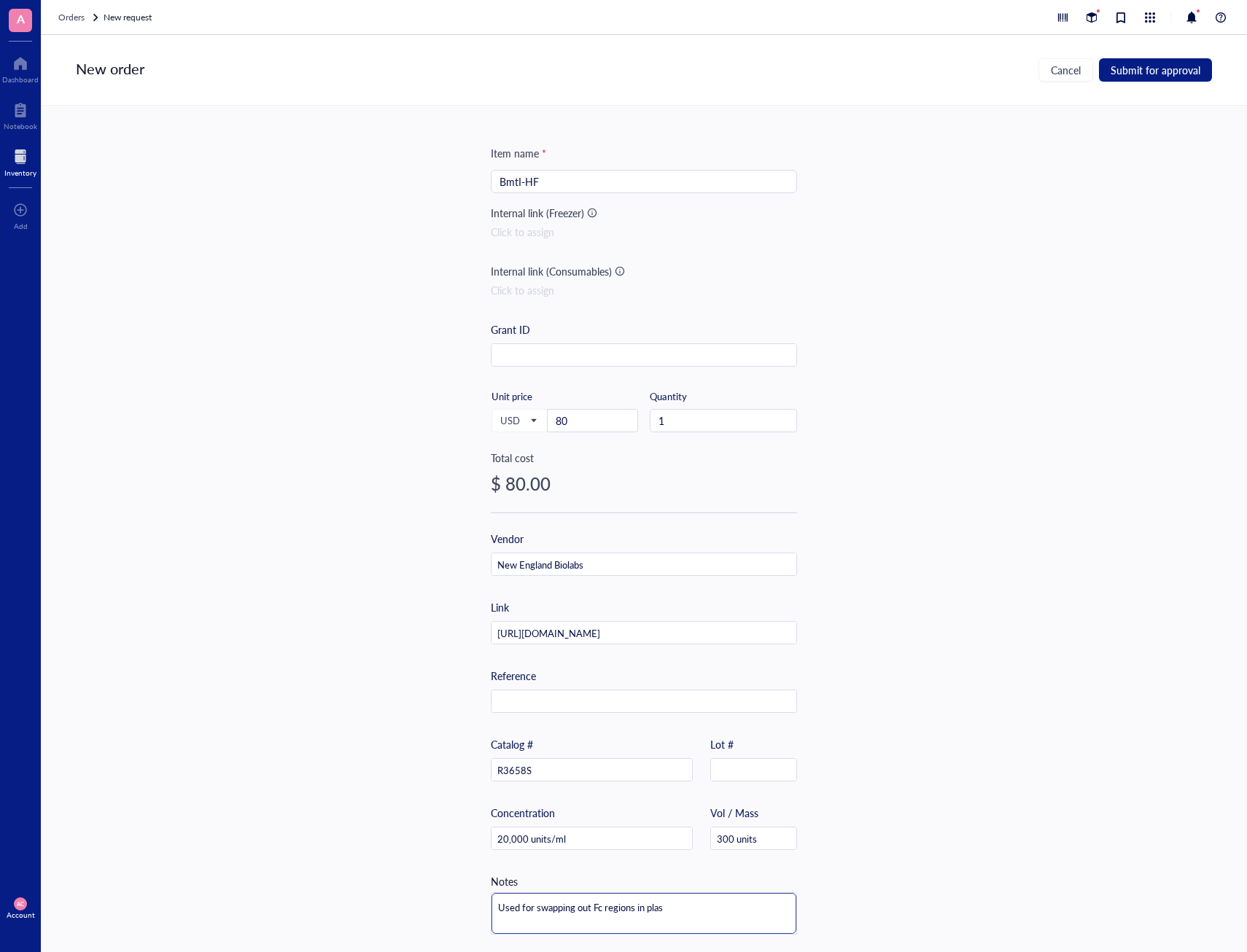
type textarea "Used for swapping out Fc regions in plasm"
type textarea "Used for swapping out Fc regions in plasmi"
type textarea "Used for swapping out Fc regions in plasmid"
type textarea "Used for swapping out Fc regions in plasmids"
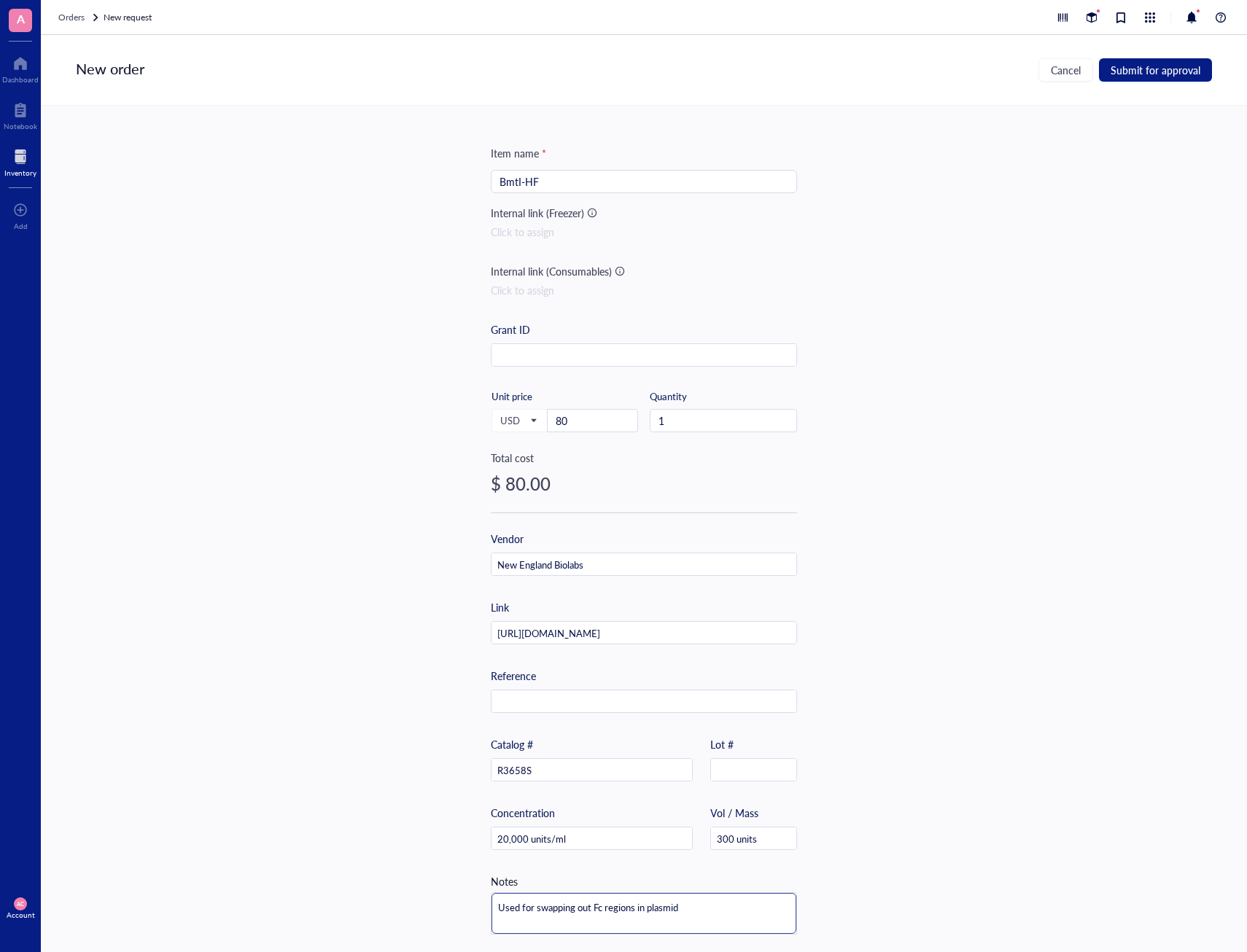
type textarea "Used for swapping out Fc regions in plasmids"
type textarea "Used for swapping out Fc regions in plasmids."
click at [1155, 79] on div "New order Cancel Submit for approval" at bounding box center [643, 71] width 1206 height 71
click at [1155, 74] on span "Submit for approval" at bounding box center [1155, 71] width 90 height 12
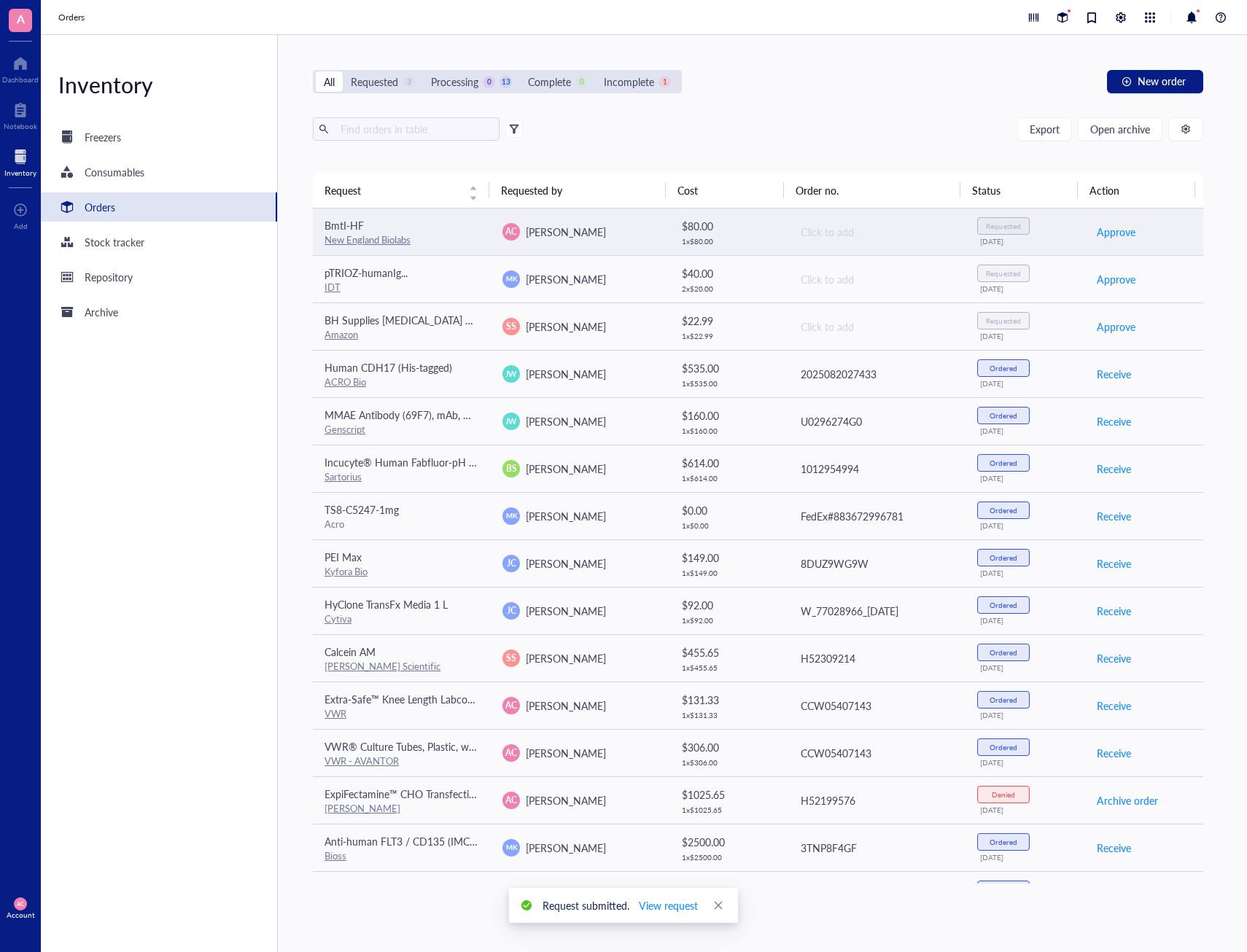
click at [470, 236] on div "New England Biolabs" at bounding box center [401, 239] width 155 height 13
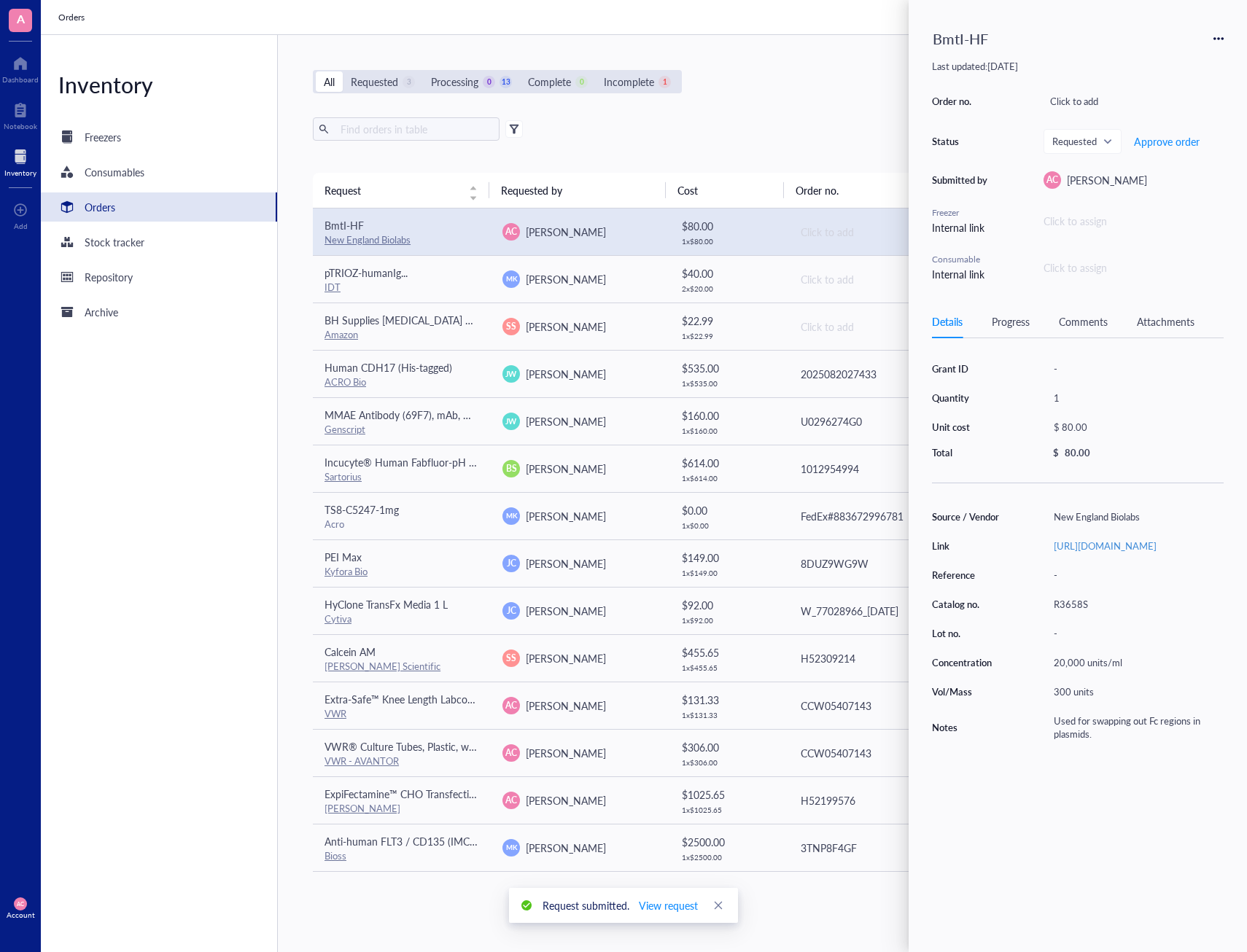
click at [1074, 222] on div "Click to assign" at bounding box center [1133, 221] width 180 height 16
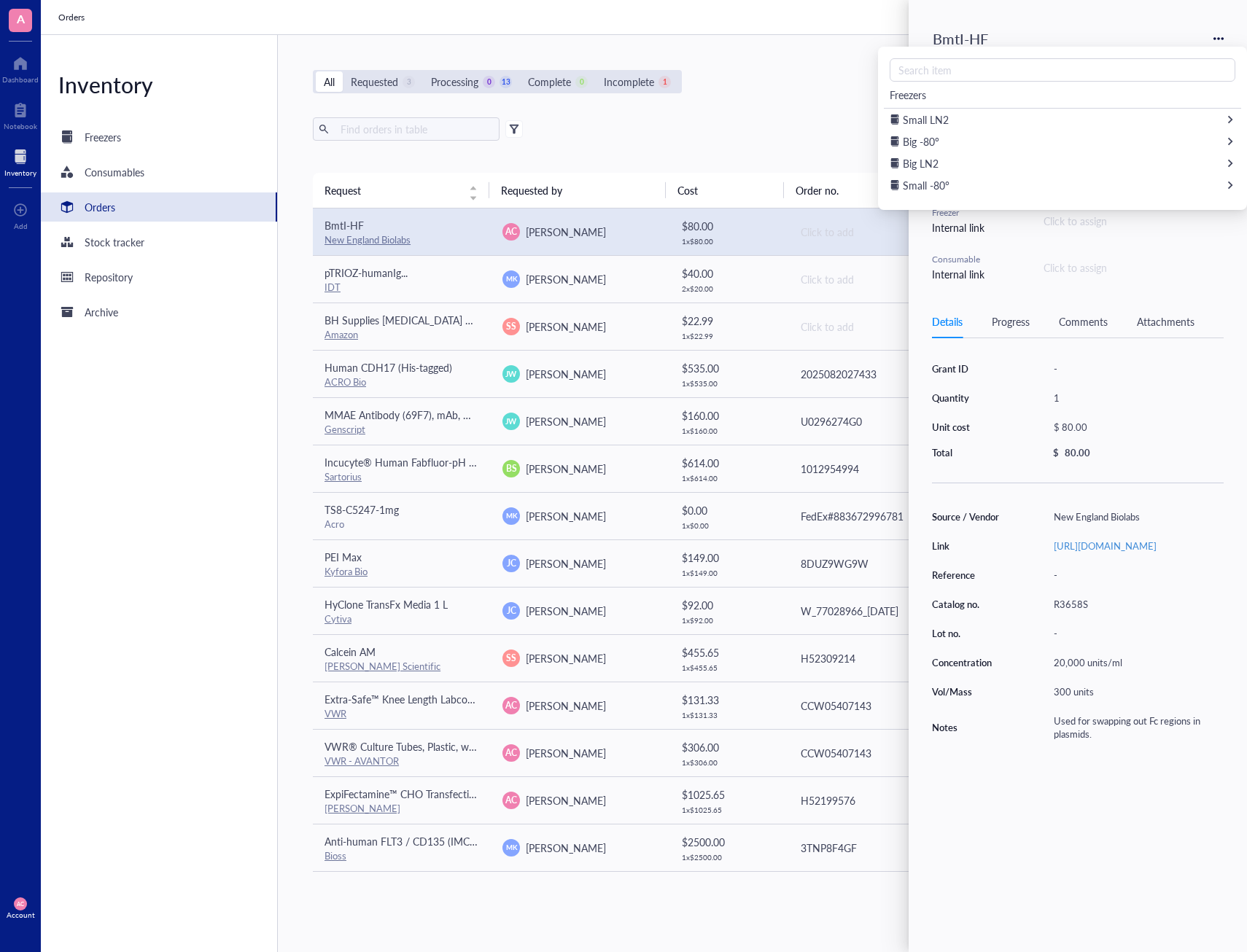
click at [1081, 270] on div "Click to assign" at bounding box center [1074, 267] width 64 height 16
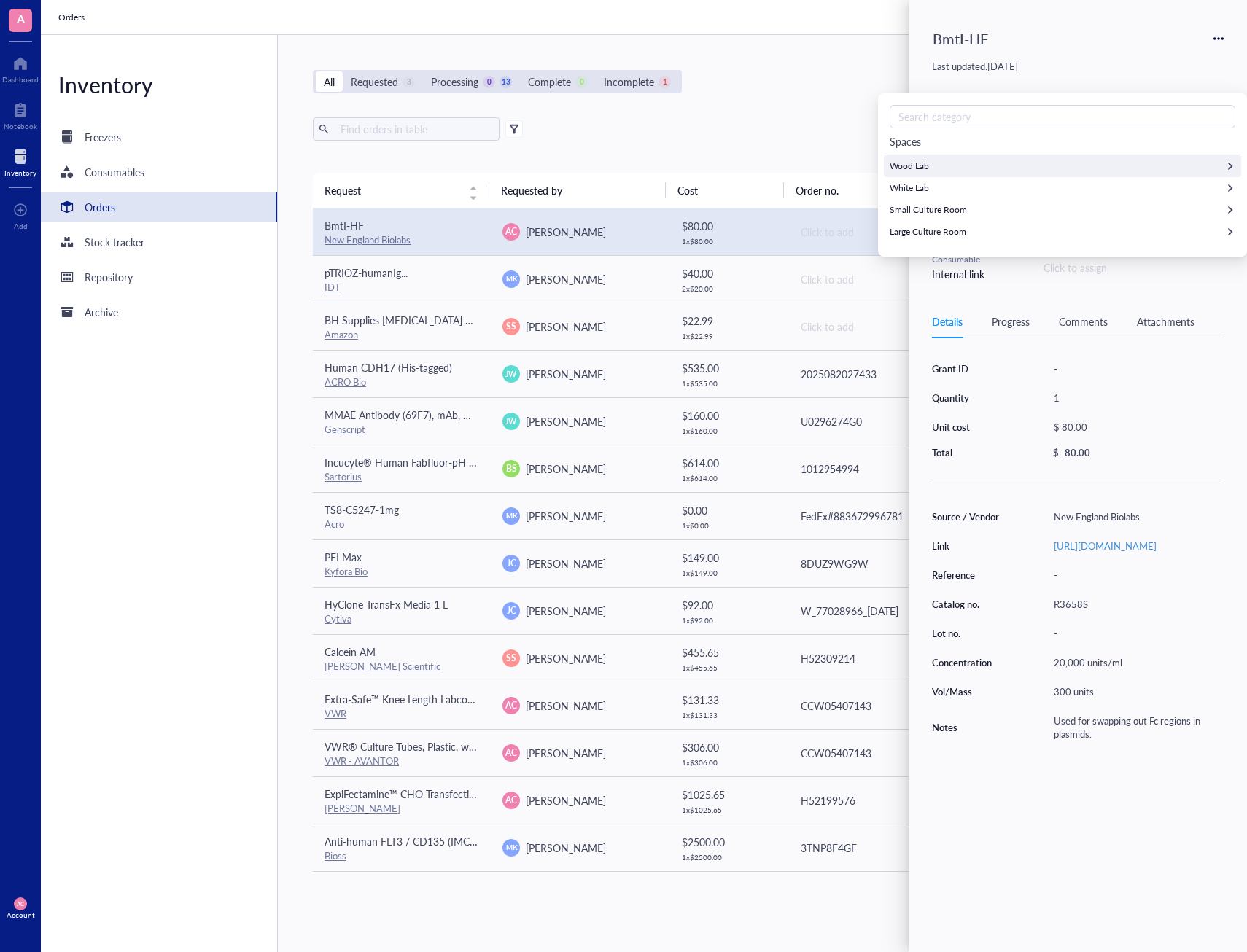
click at [991, 173] on div "Wood Lab" at bounding box center [1062, 166] width 357 height 22
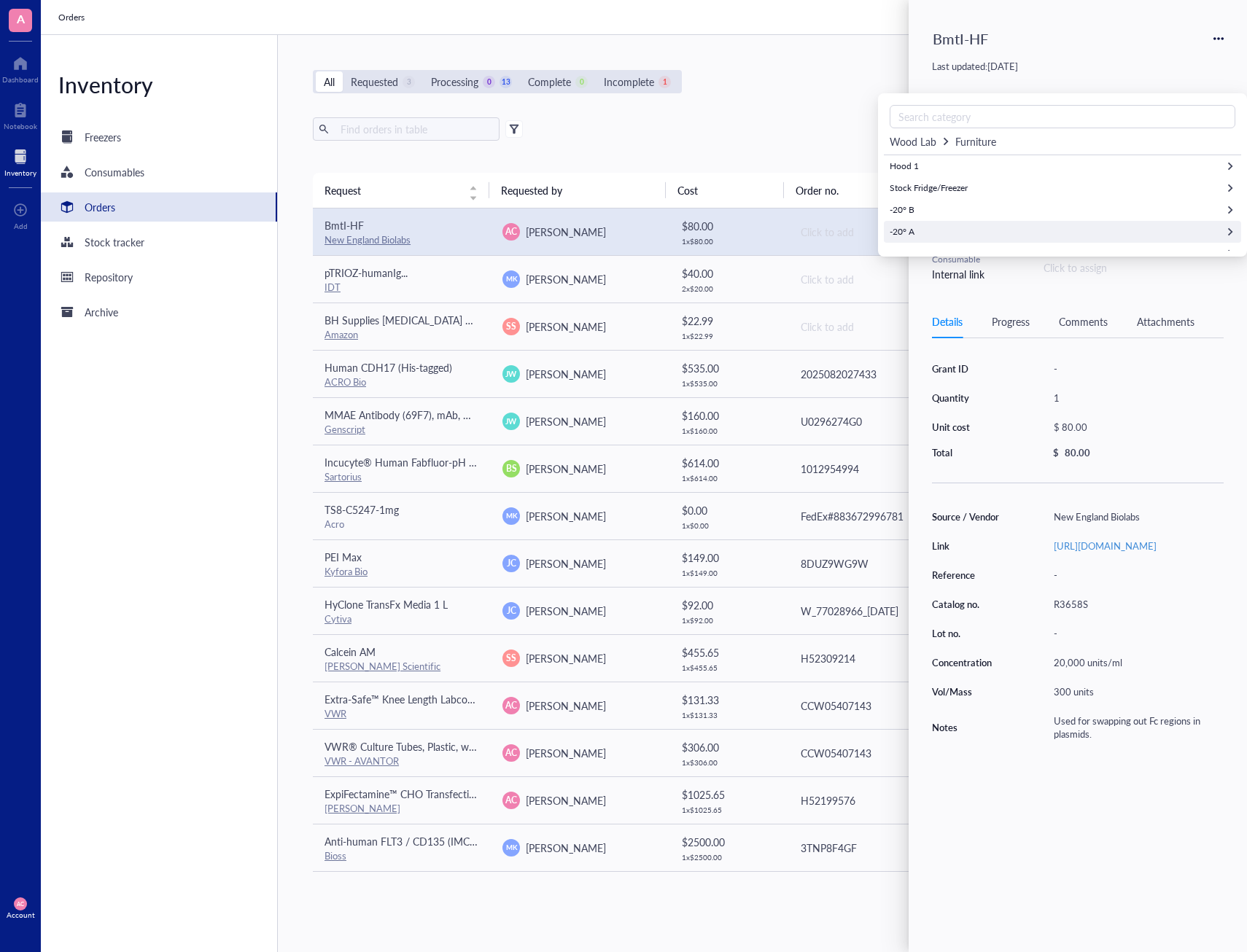
click at [955, 224] on div "-20° A" at bounding box center [1062, 231] width 357 height 22
click at [1095, 71] on div "Last updated: [DATE]" at bounding box center [1077, 66] width 292 height 13
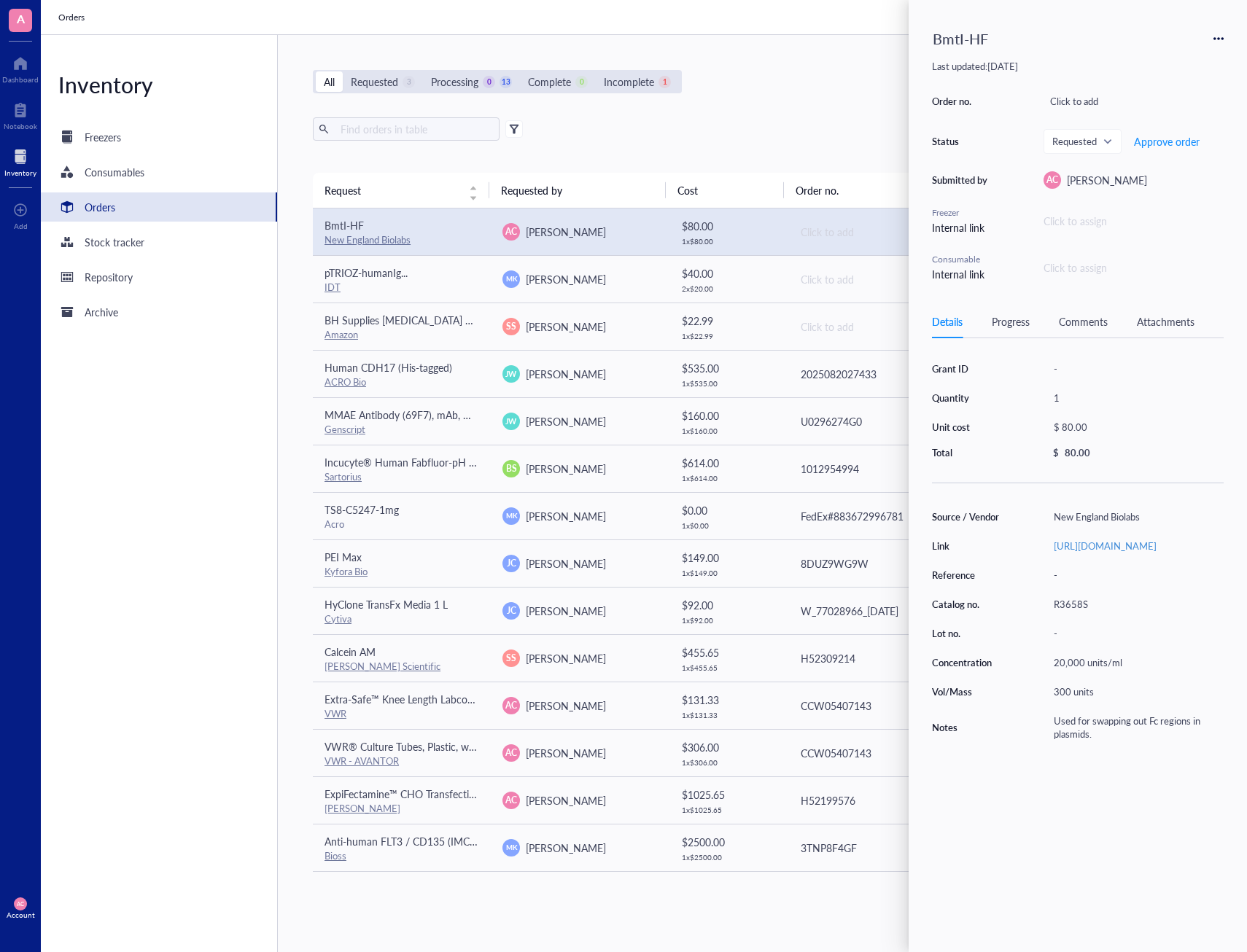
click at [1089, 215] on div "Click to assign" at bounding box center [1133, 221] width 180 height 16
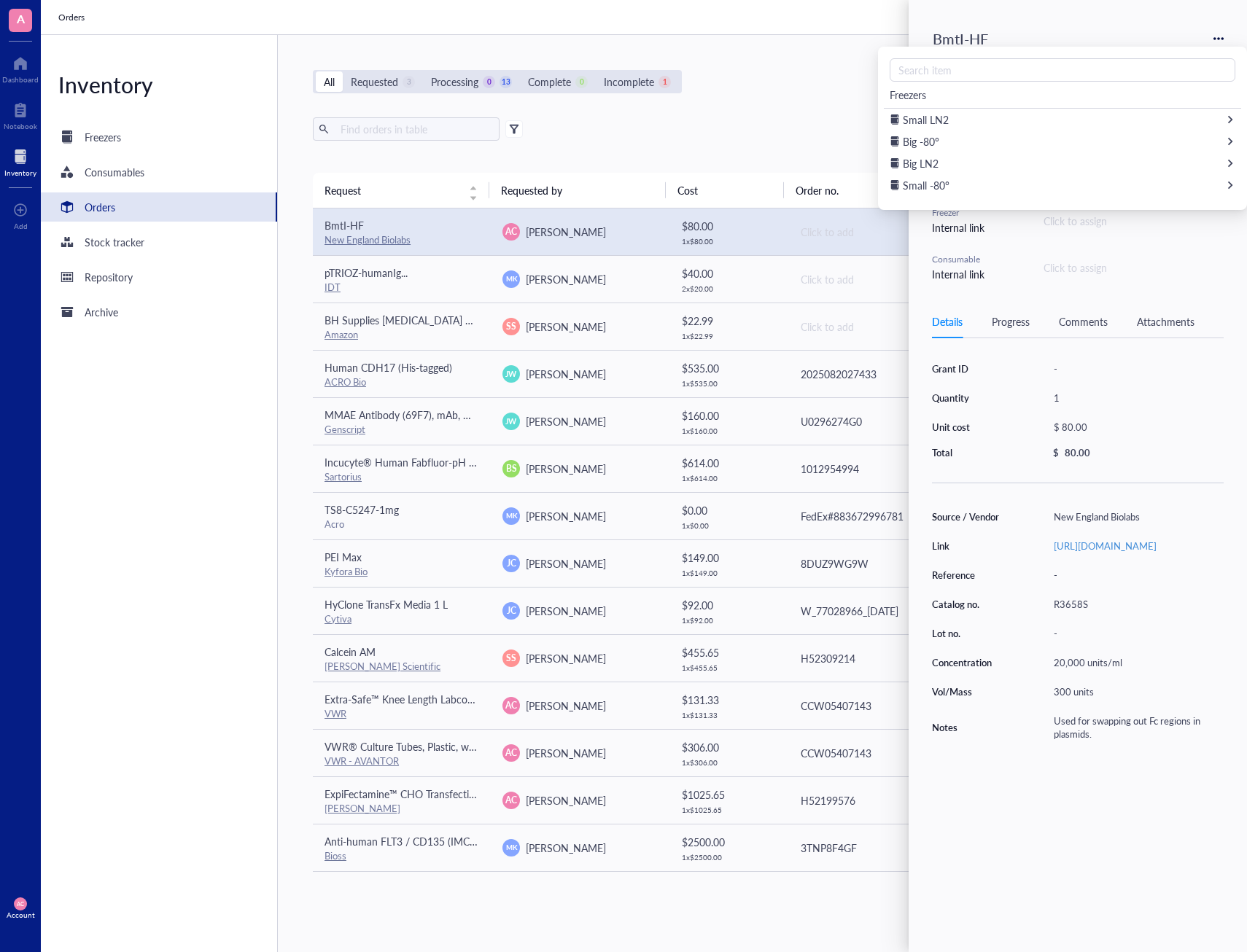
click at [1062, 264] on div "Click to assign" at bounding box center [1074, 267] width 64 height 16
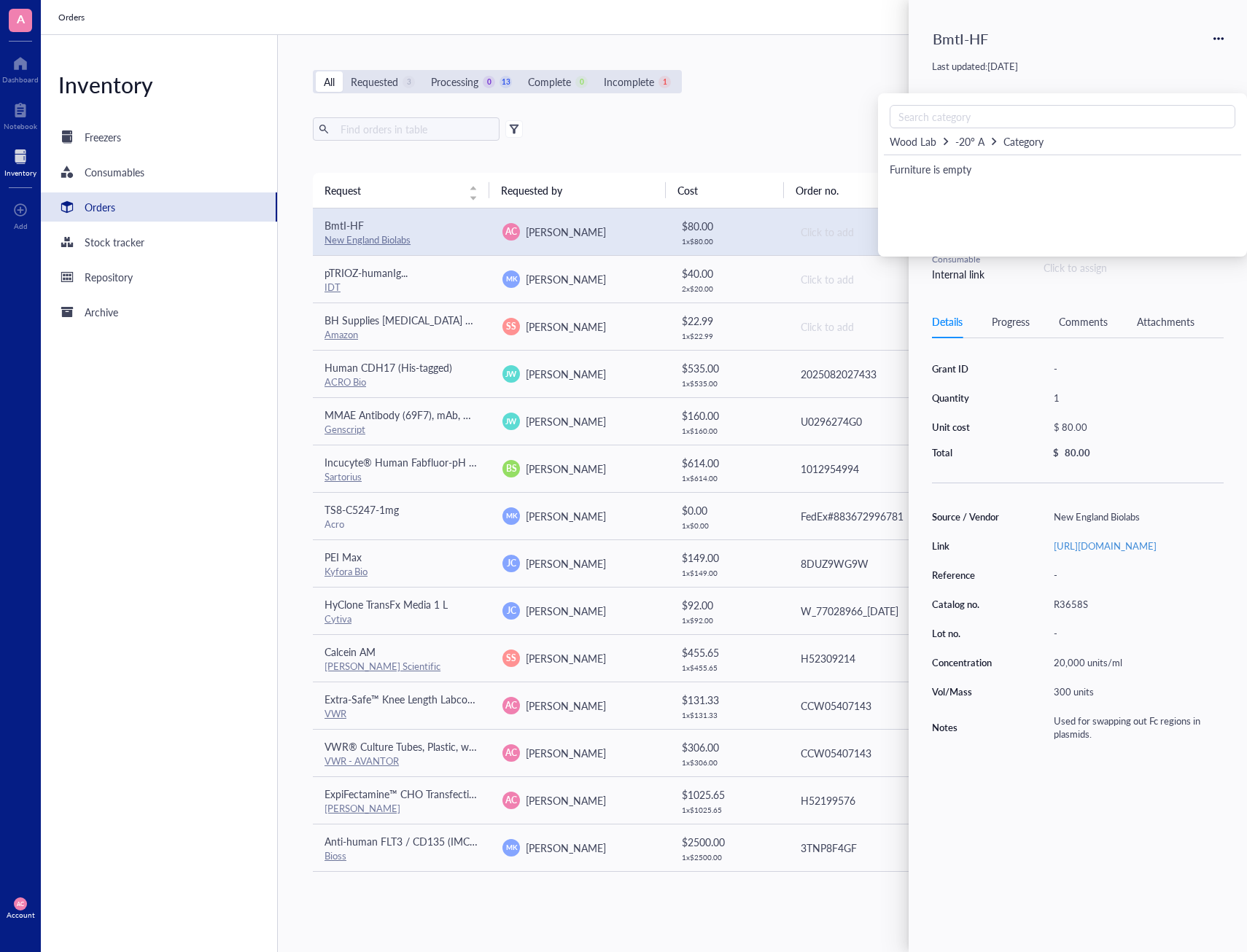
click at [973, 169] on div "Furniture is empty" at bounding box center [1065, 169] width 351 height 16
click at [956, 171] on div "Furniture is empty" at bounding box center [1065, 169] width 351 height 16
click at [974, 142] on span "-20° A" at bounding box center [969, 141] width 29 height 14
click at [956, 231] on div "-20° A" at bounding box center [1062, 231] width 357 height 22
click at [1116, 407] on div "1" at bounding box center [1134, 398] width 176 height 20
